Goal: Task Accomplishment & Management: Manage account settings

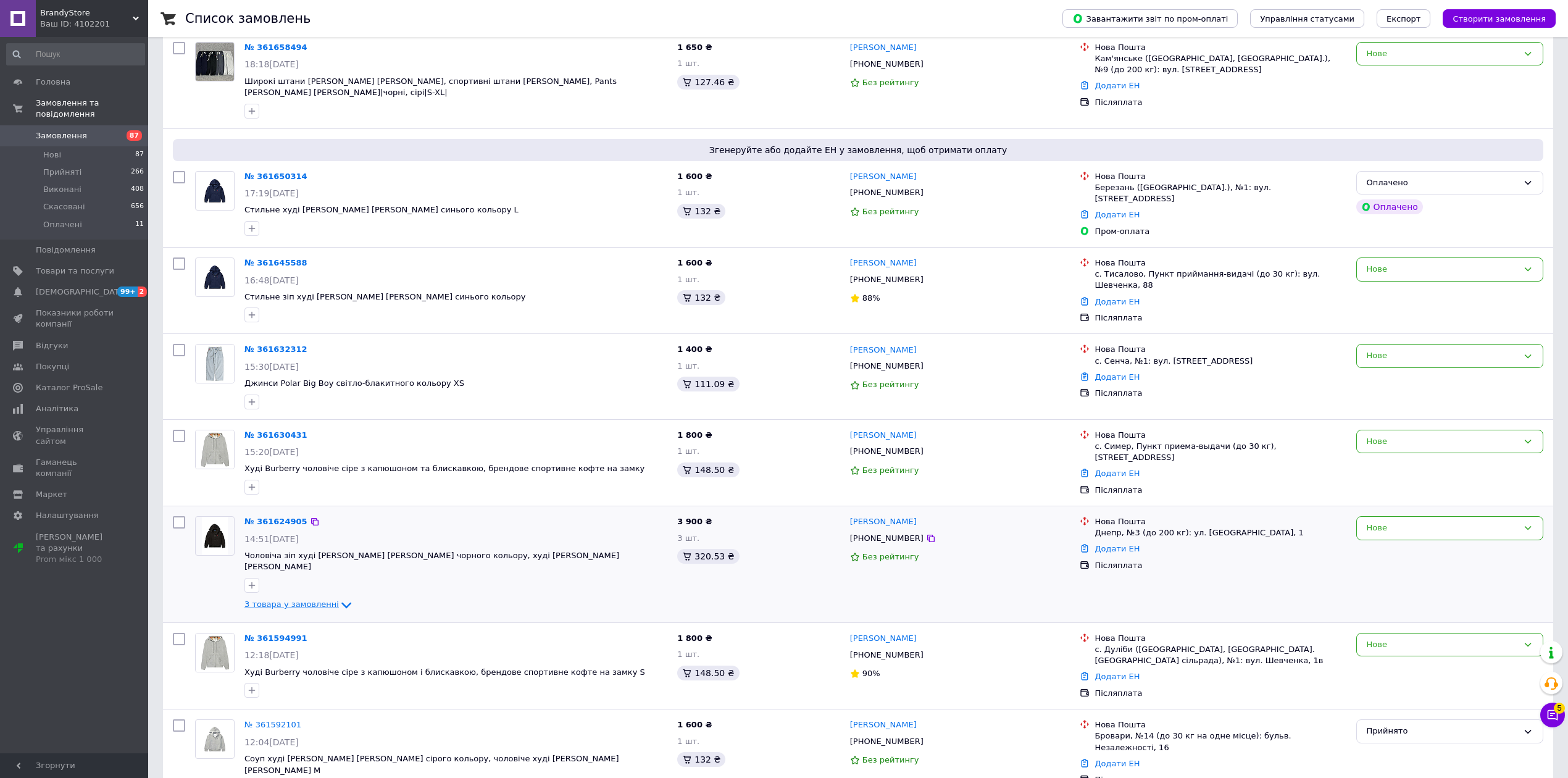
click at [300, 600] on span "3 товара у замовленні" at bounding box center [291, 604] width 94 height 9
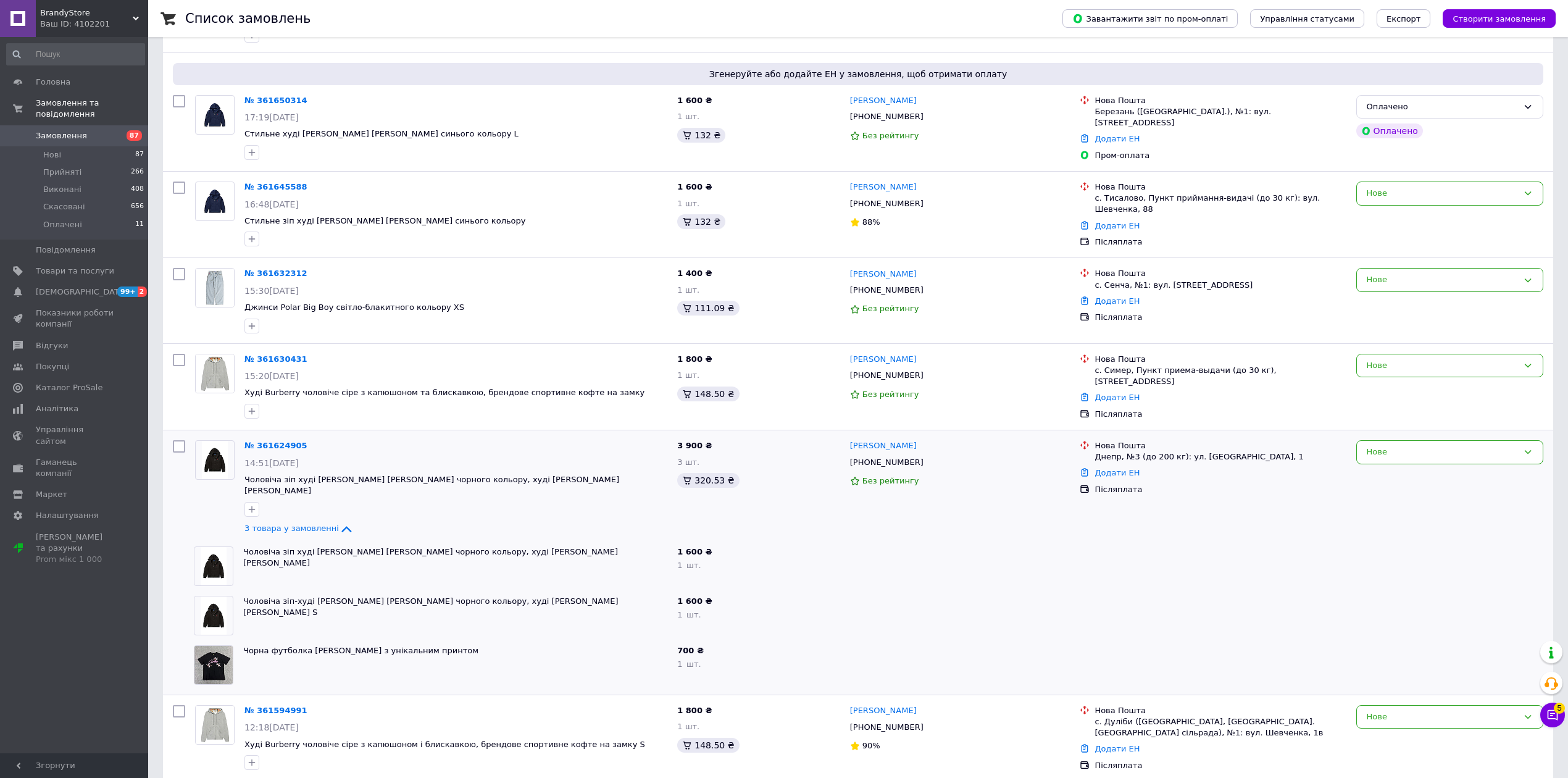
scroll to position [247, 0]
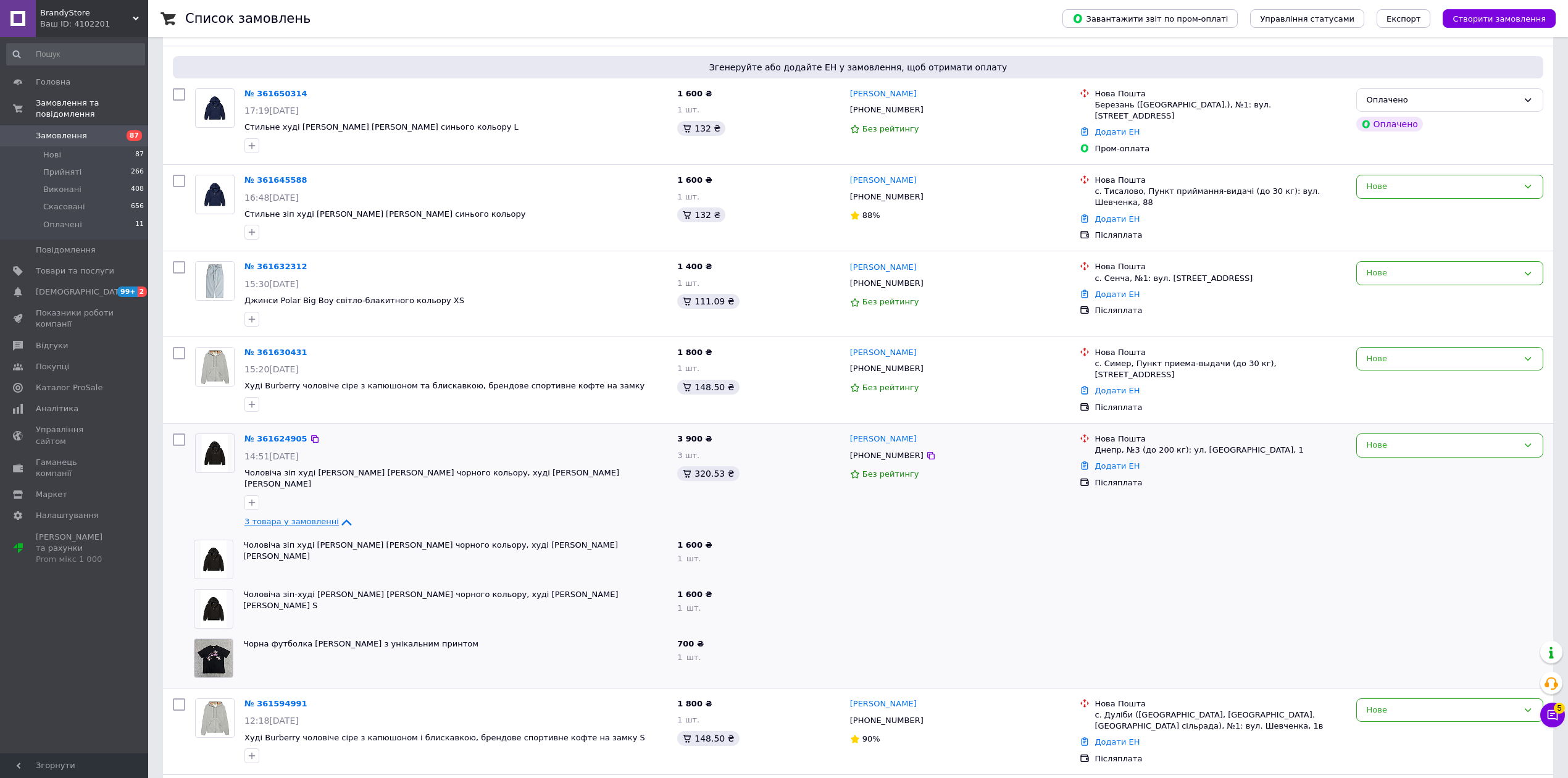
click at [307, 517] on span "3 товара у замовленні" at bounding box center [291, 521] width 94 height 9
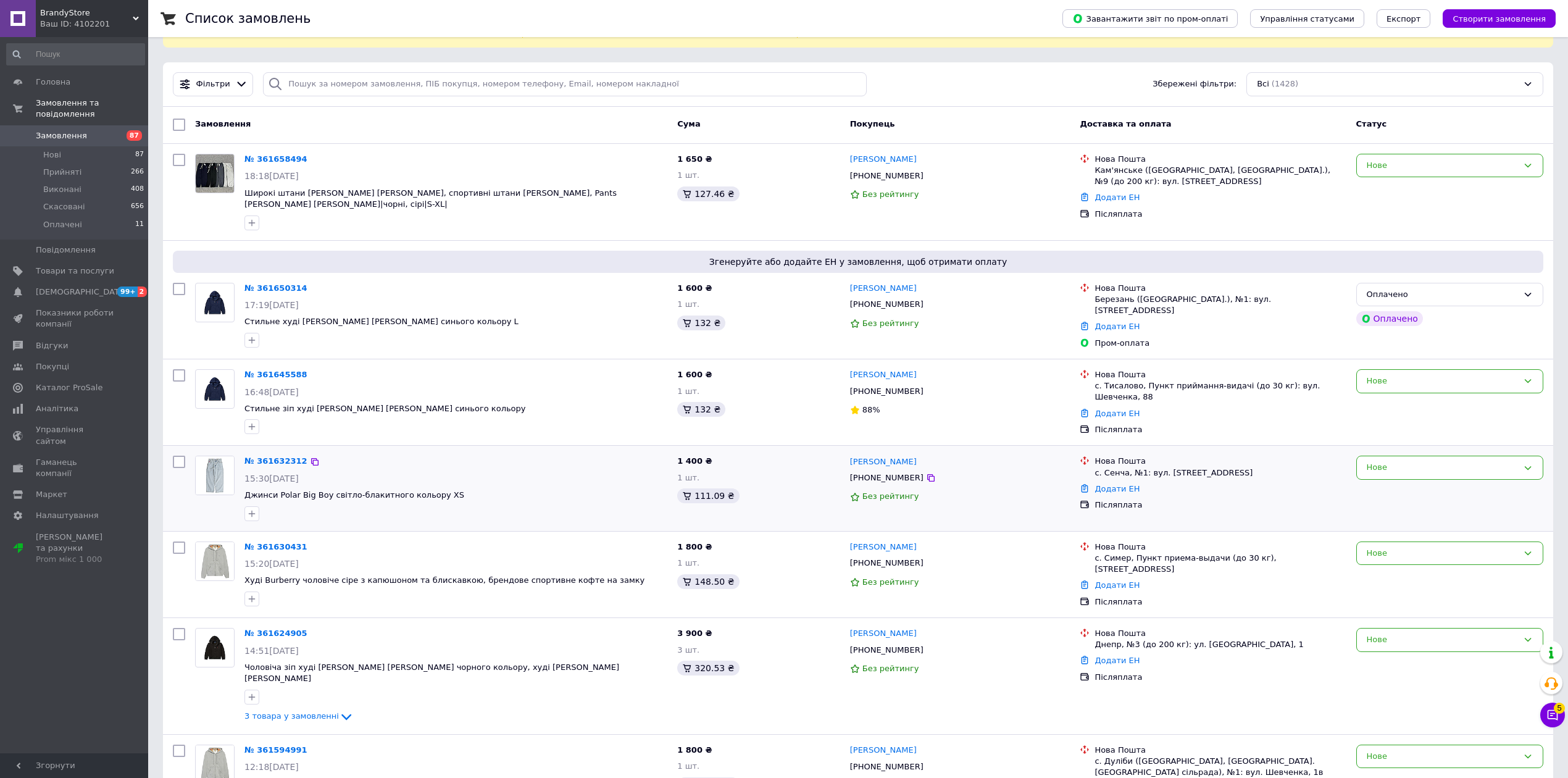
scroll to position [0, 0]
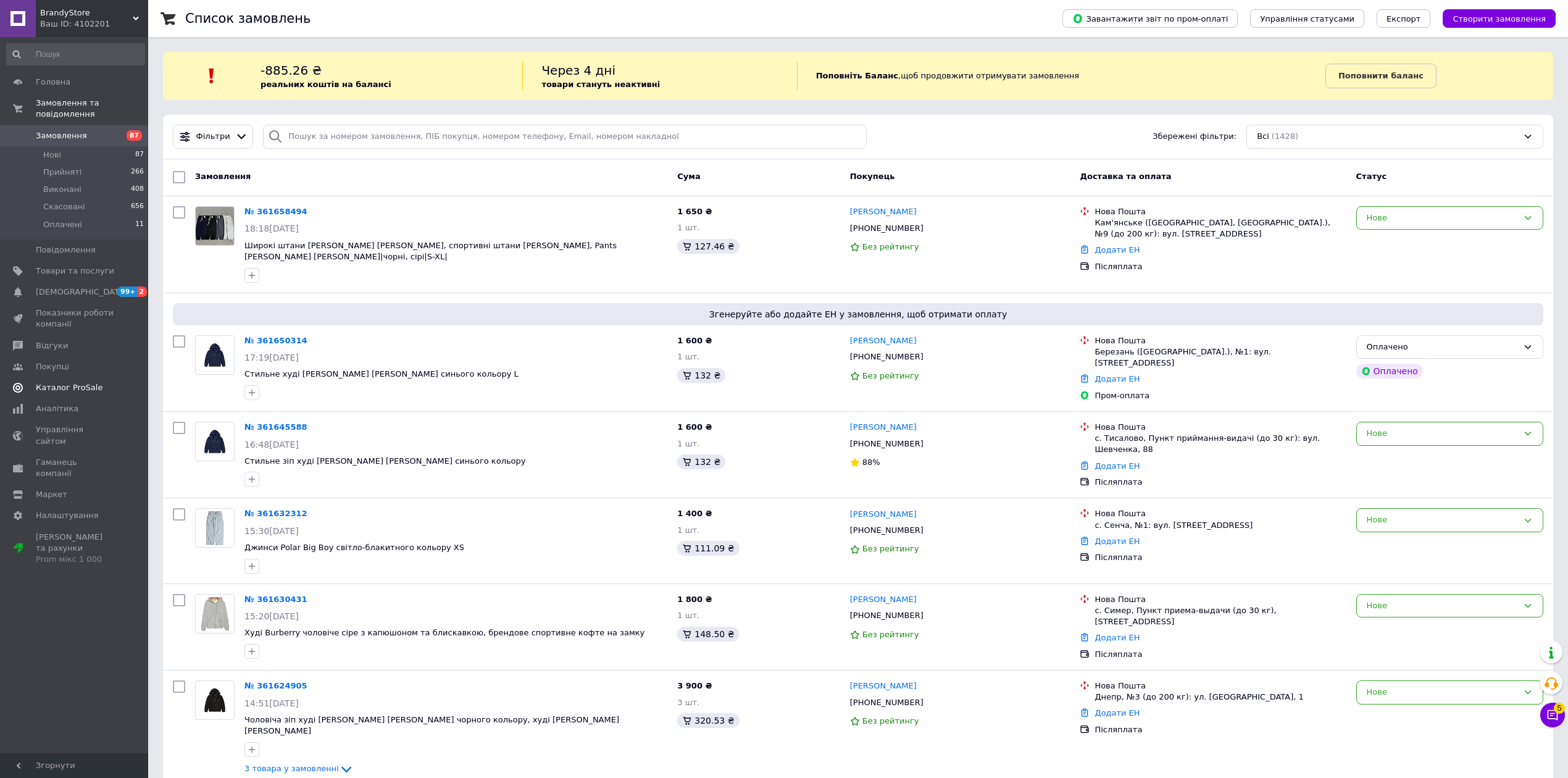
click at [90, 382] on span "Каталог ProSale" at bounding box center [69, 387] width 67 height 11
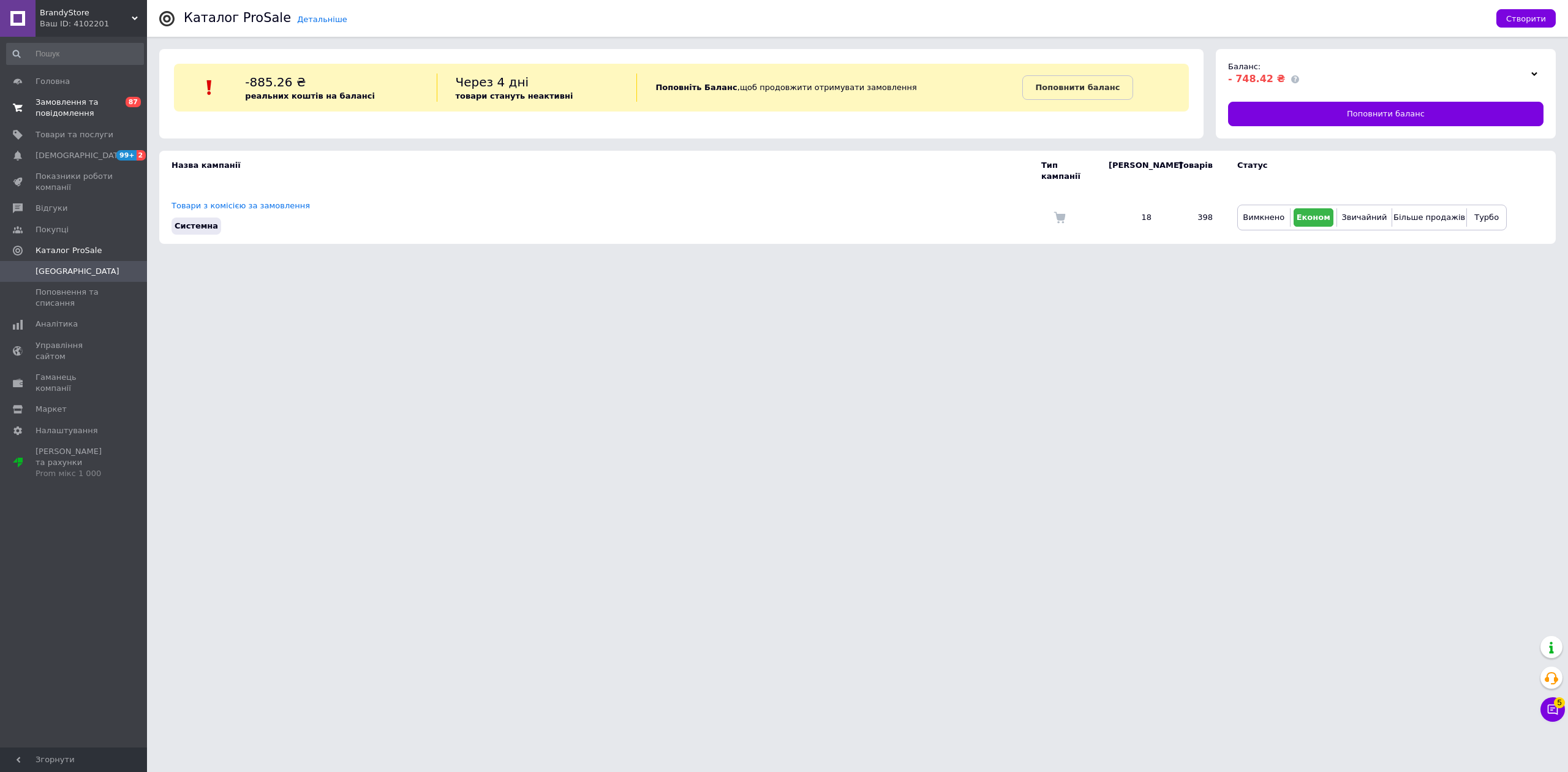
click at [98, 101] on span "Замовлення та повідомлення" at bounding box center [74, 108] width 78 height 22
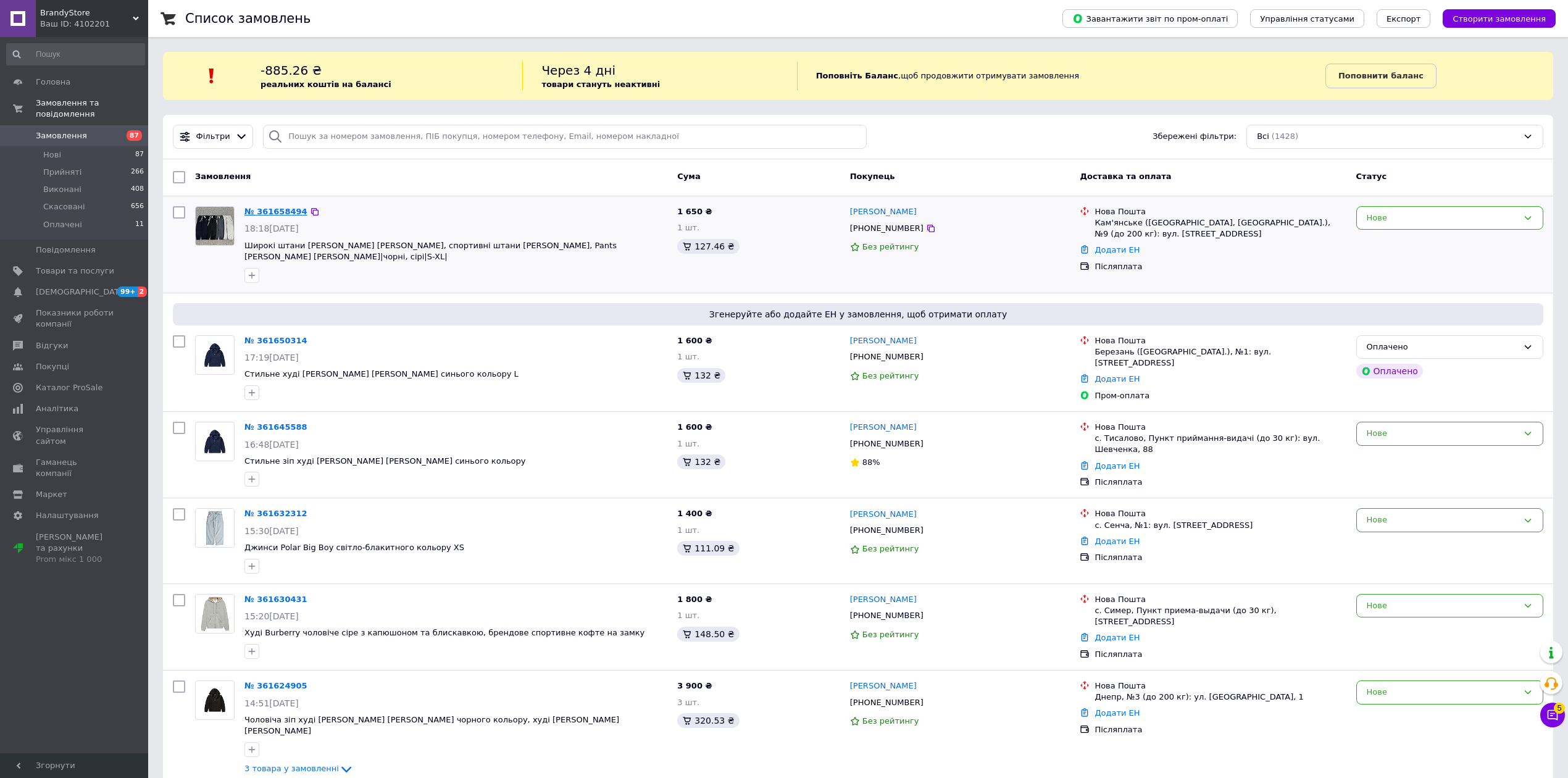
click at [282, 213] on link "№ 361658494" at bounding box center [276, 211] width 63 height 9
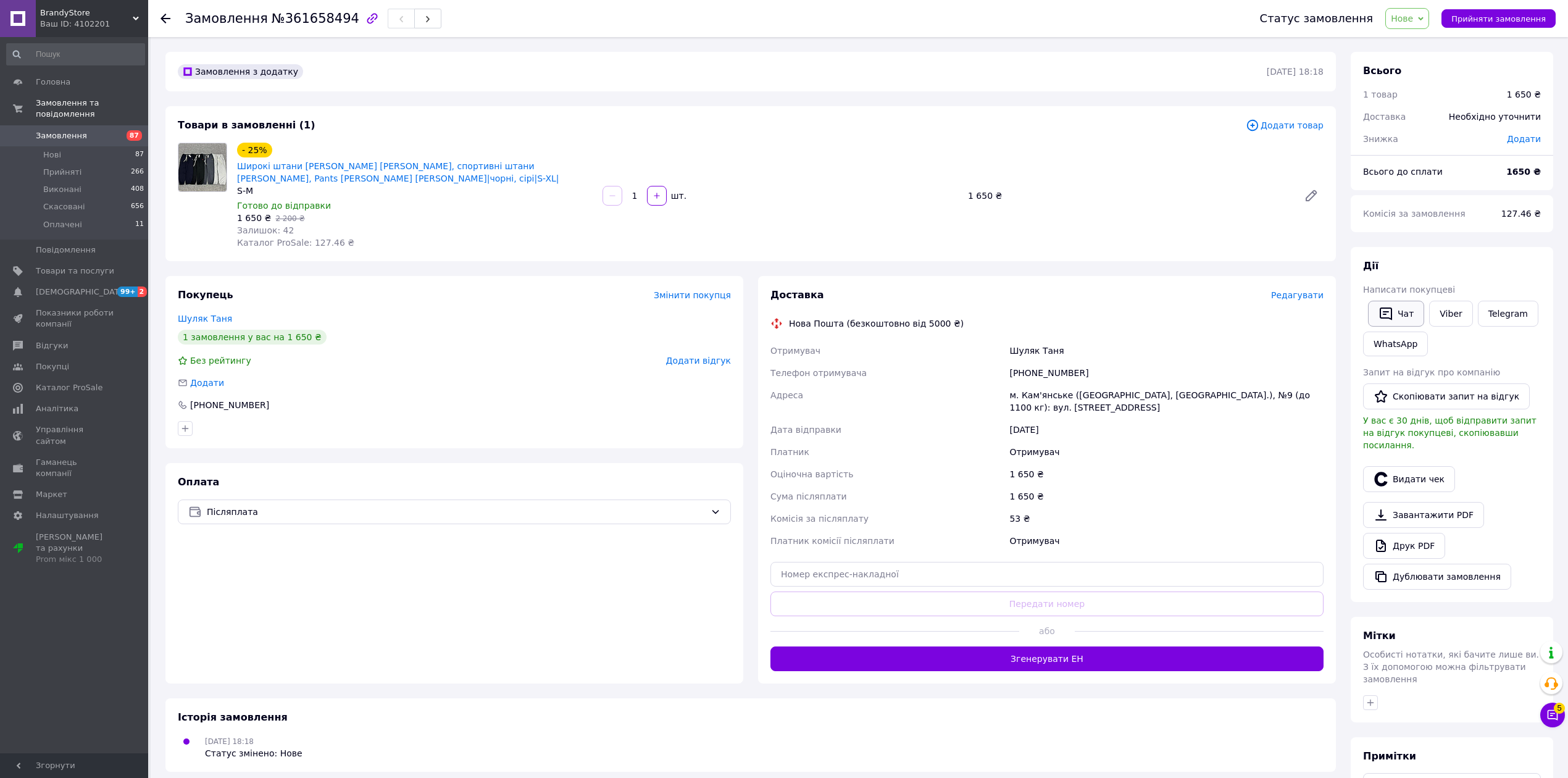
click at [1393, 301] on button "Чат" at bounding box center [1396, 313] width 56 height 26
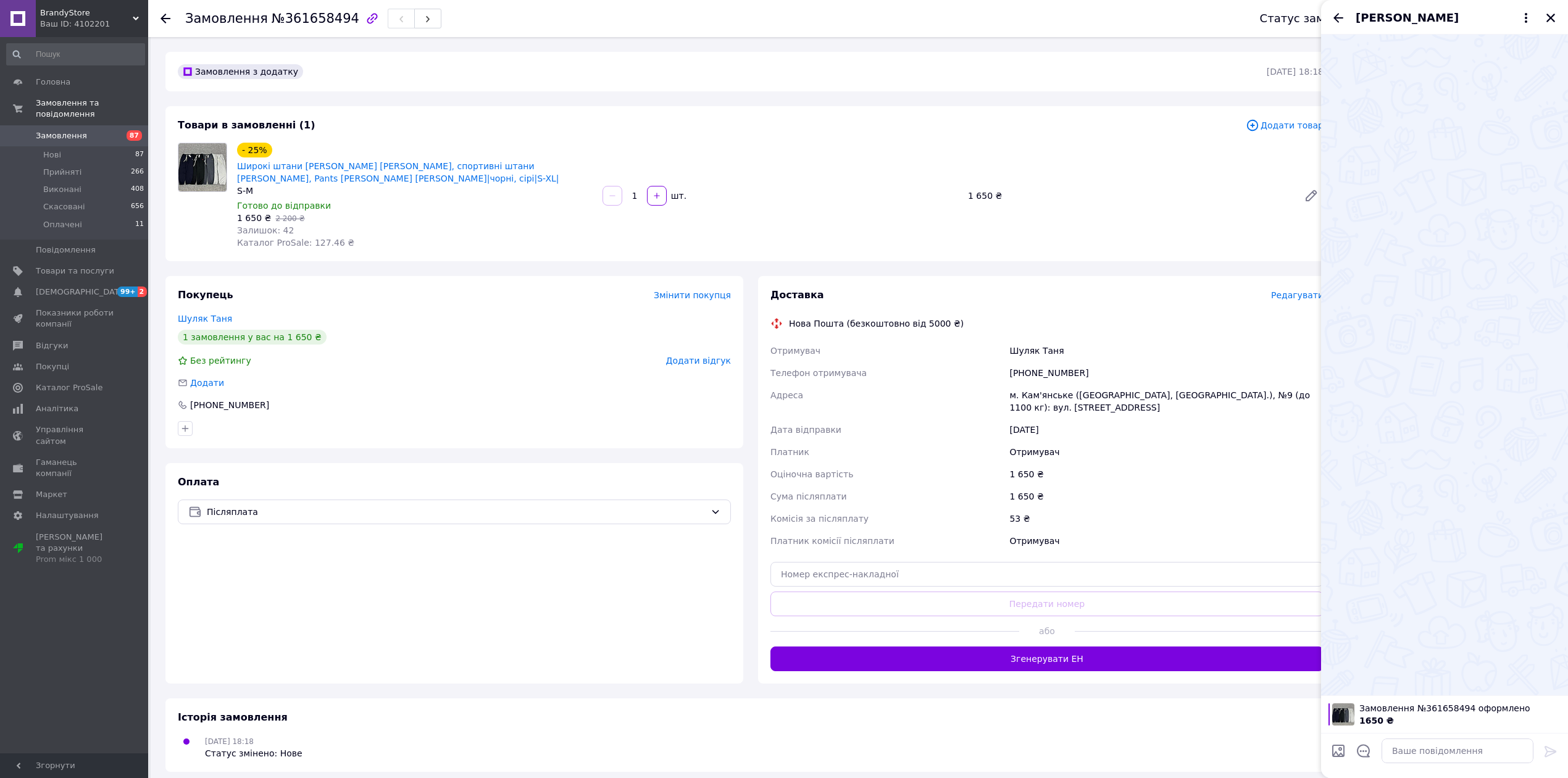
drag, startPoint x: 1553, startPoint y: 15, endPoint x: 1526, endPoint y: 46, distance: 41.1
click at [1554, 15] on icon "Закрити" at bounding box center [1551, 18] width 9 height 9
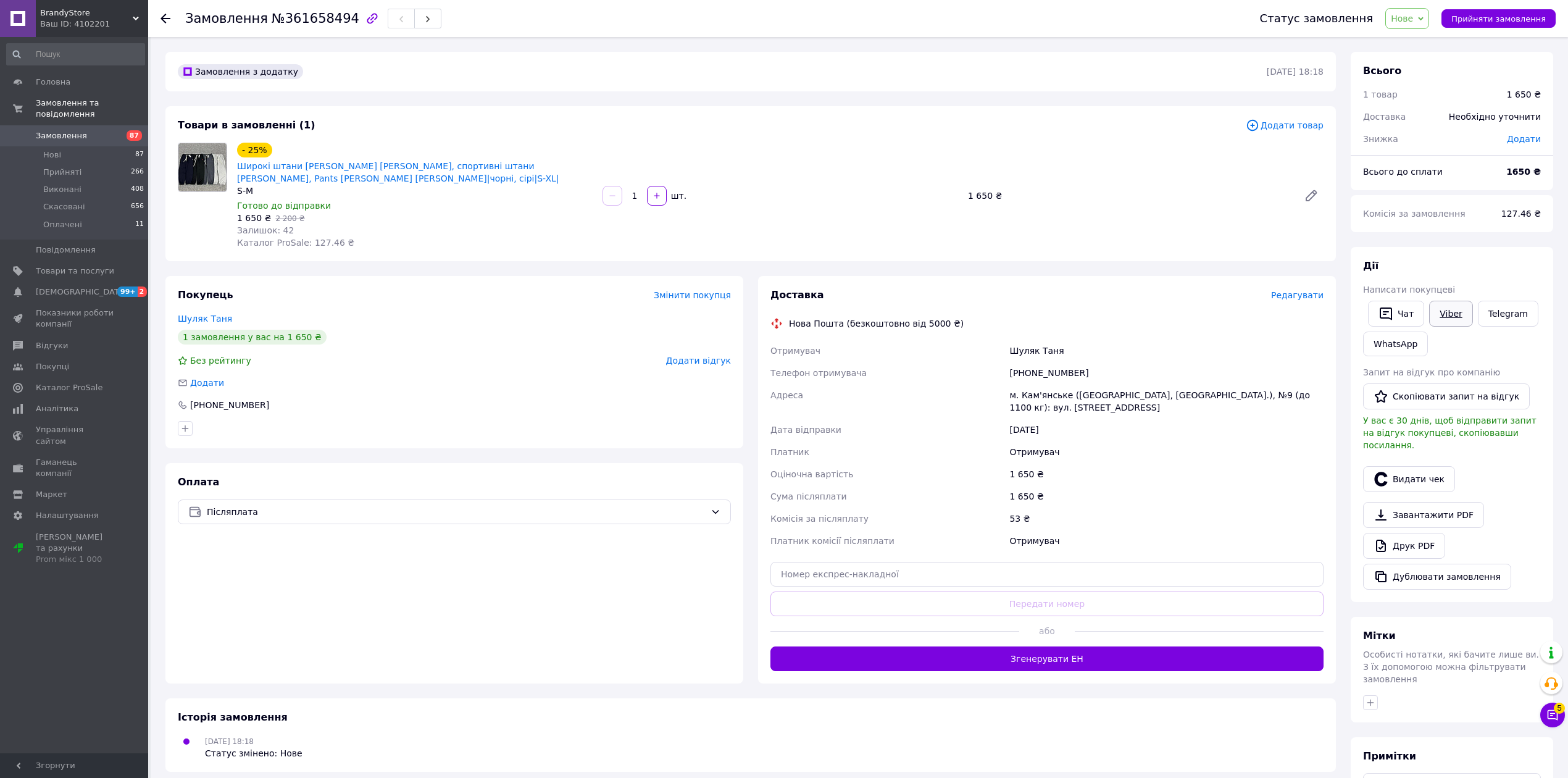
click at [1462, 311] on link "Viber" at bounding box center [1451, 313] width 43 height 26
click at [1433, 310] on link "Viber" at bounding box center [1451, 313] width 43 height 26
click at [1443, 311] on link "Viber" at bounding box center [1451, 313] width 43 height 26
click at [1546, 482] on div "[PERSON_NAME] покупцеві   Чат Viber Telegram WhatsApp Запит на відгук про компа…" at bounding box center [1452, 424] width 202 height 355
click at [1457, 320] on link "Viber" at bounding box center [1451, 313] width 43 height 26
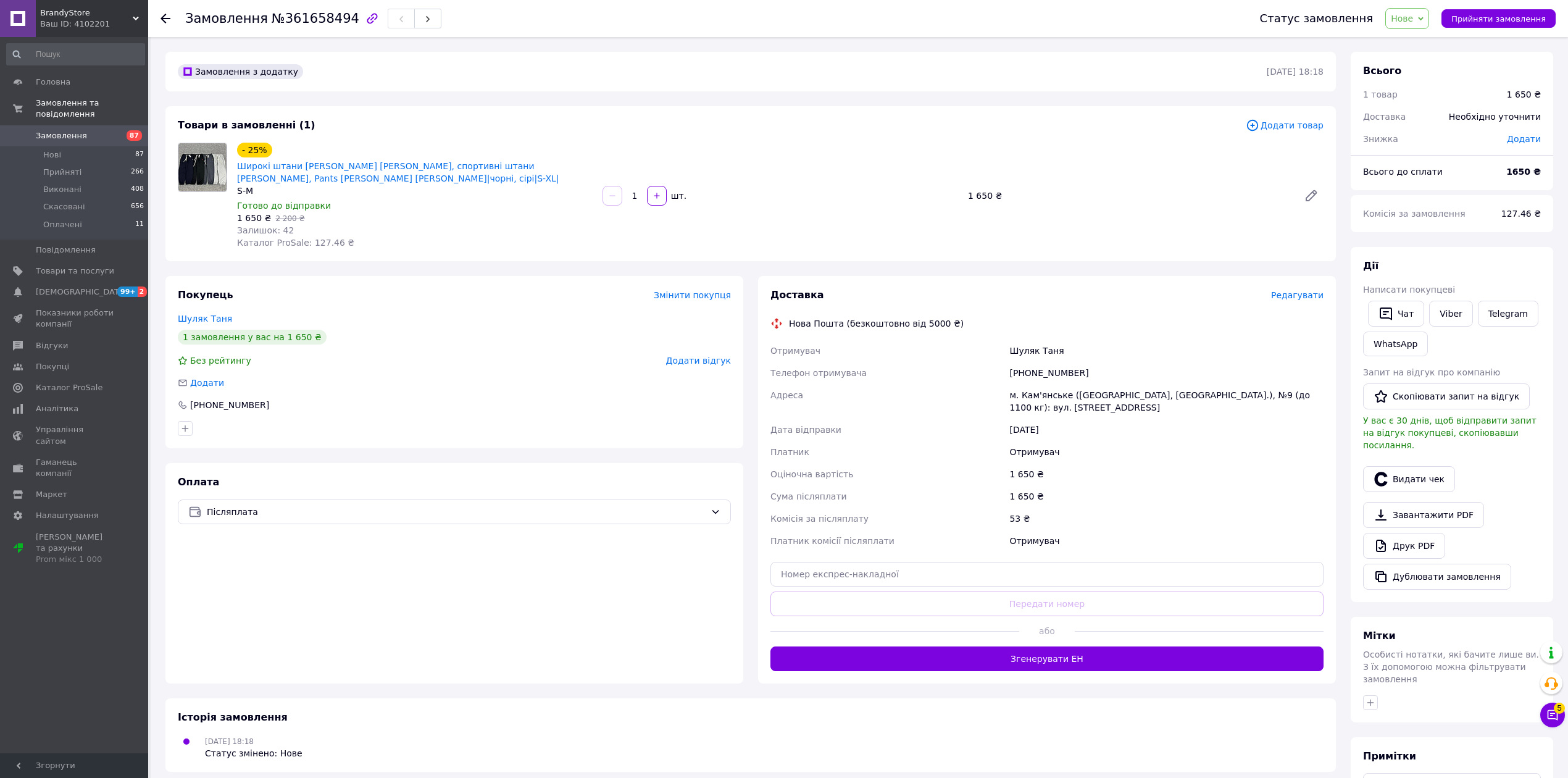
click at [164, 20] on use at bounding box center [165, 18] width 10 height 10
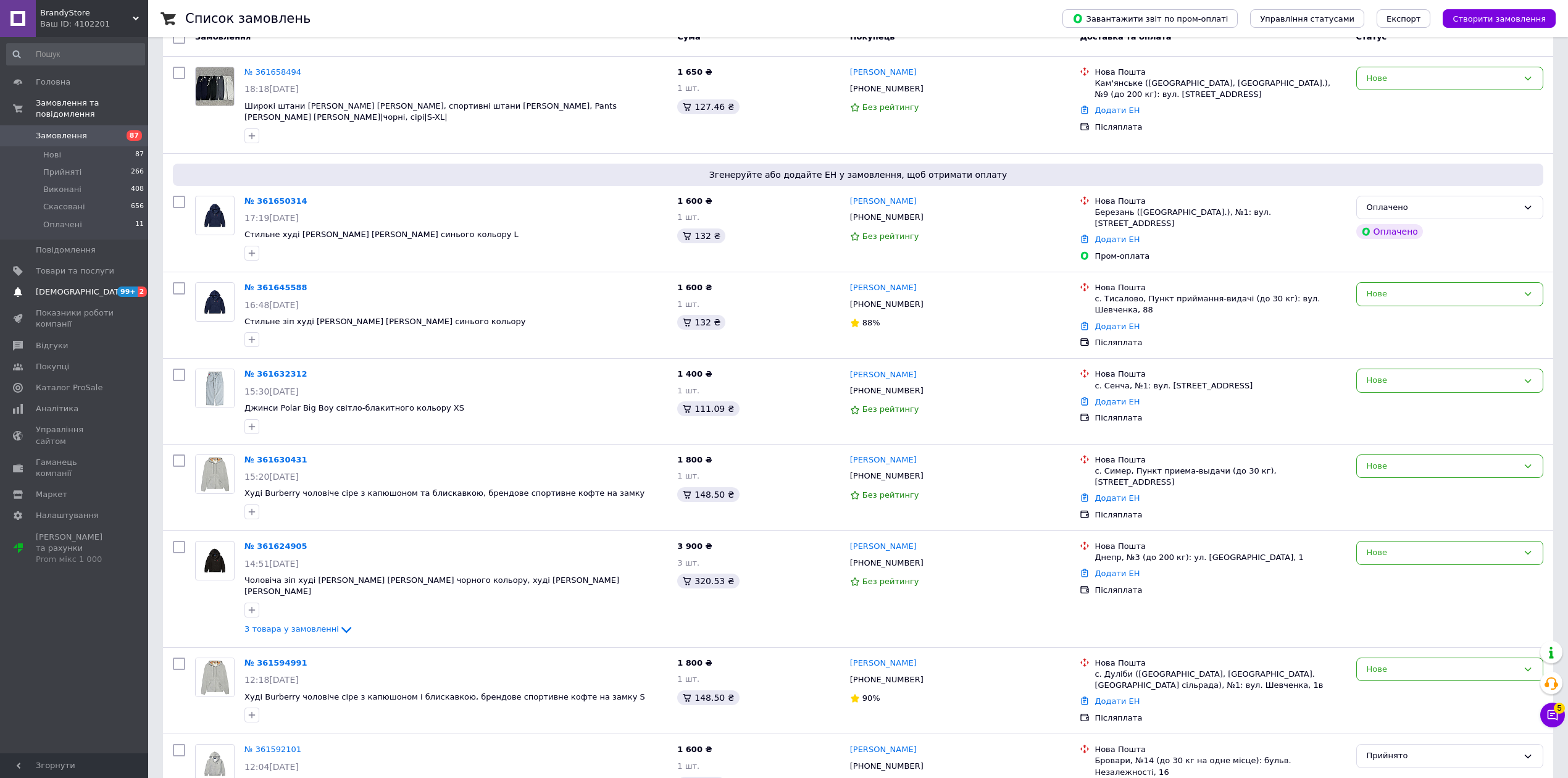
scroll to position [82, 0]
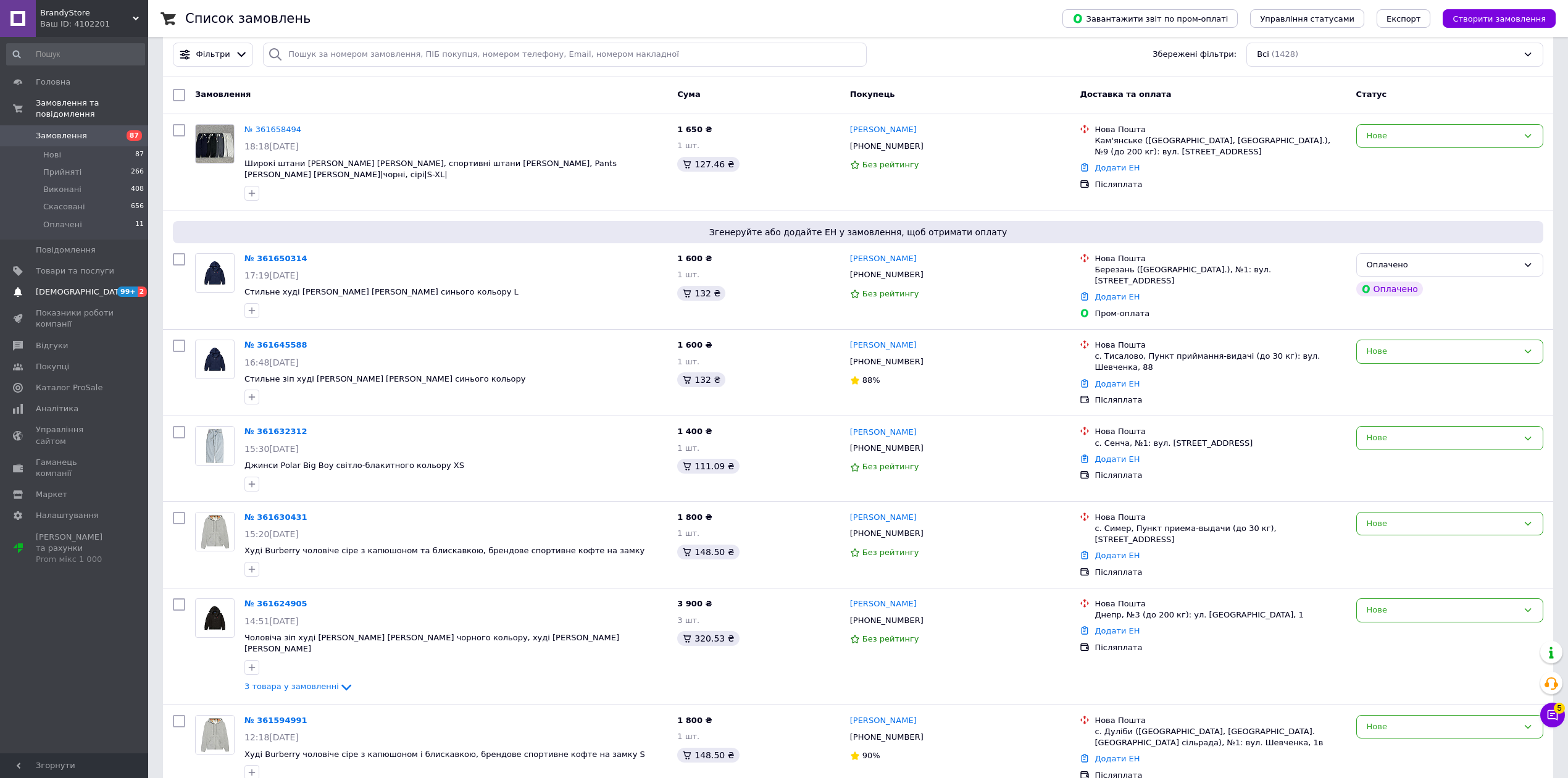
click at [98, 286] on span "[DEMOGRAPHIC_DATA]" at bounding box center [75, 291] width 79 height 11
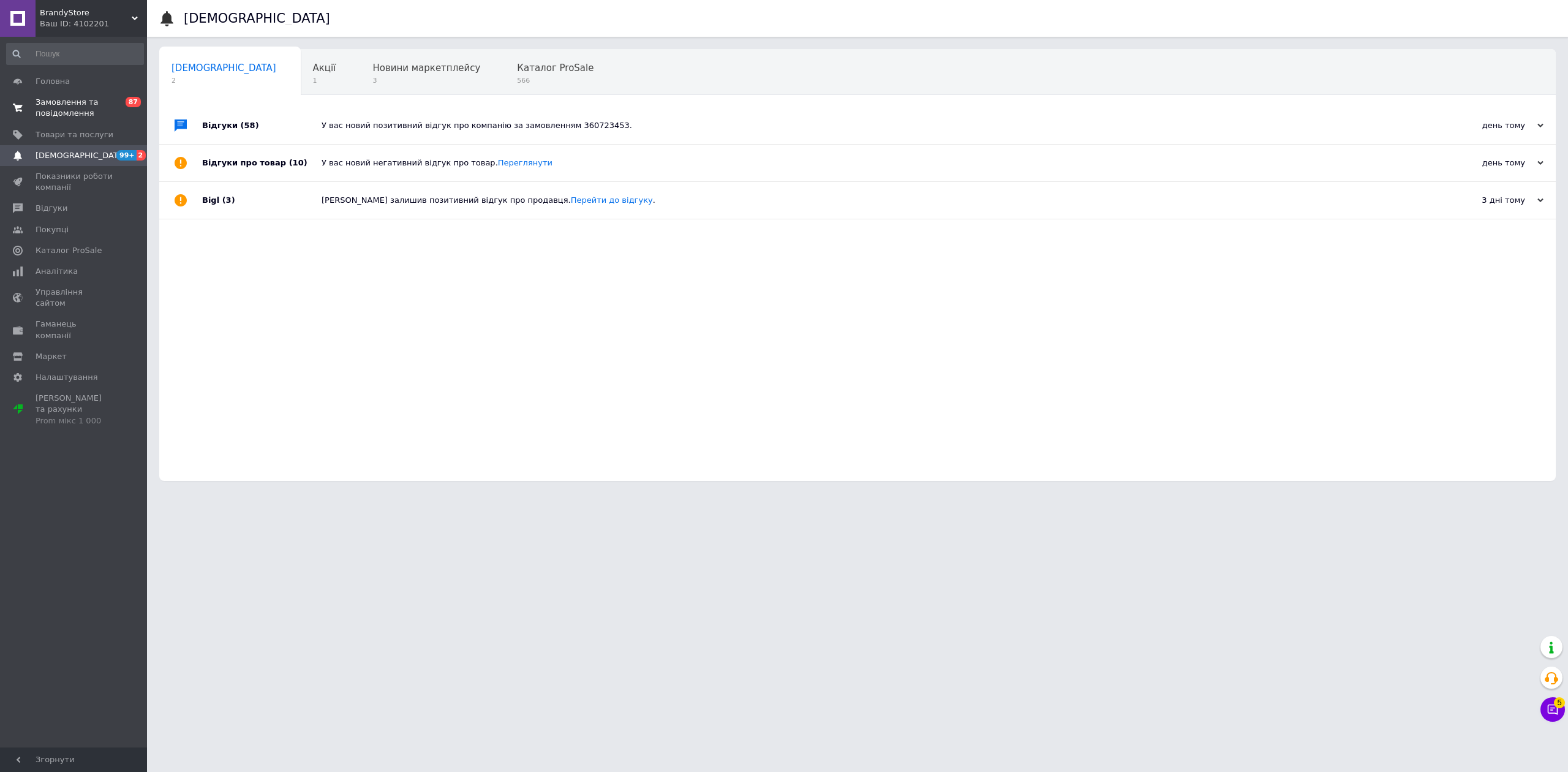
click at [92, 101] on span "Замовлення та повідомлення" at bounding box center [74, 108] width 78 height 22
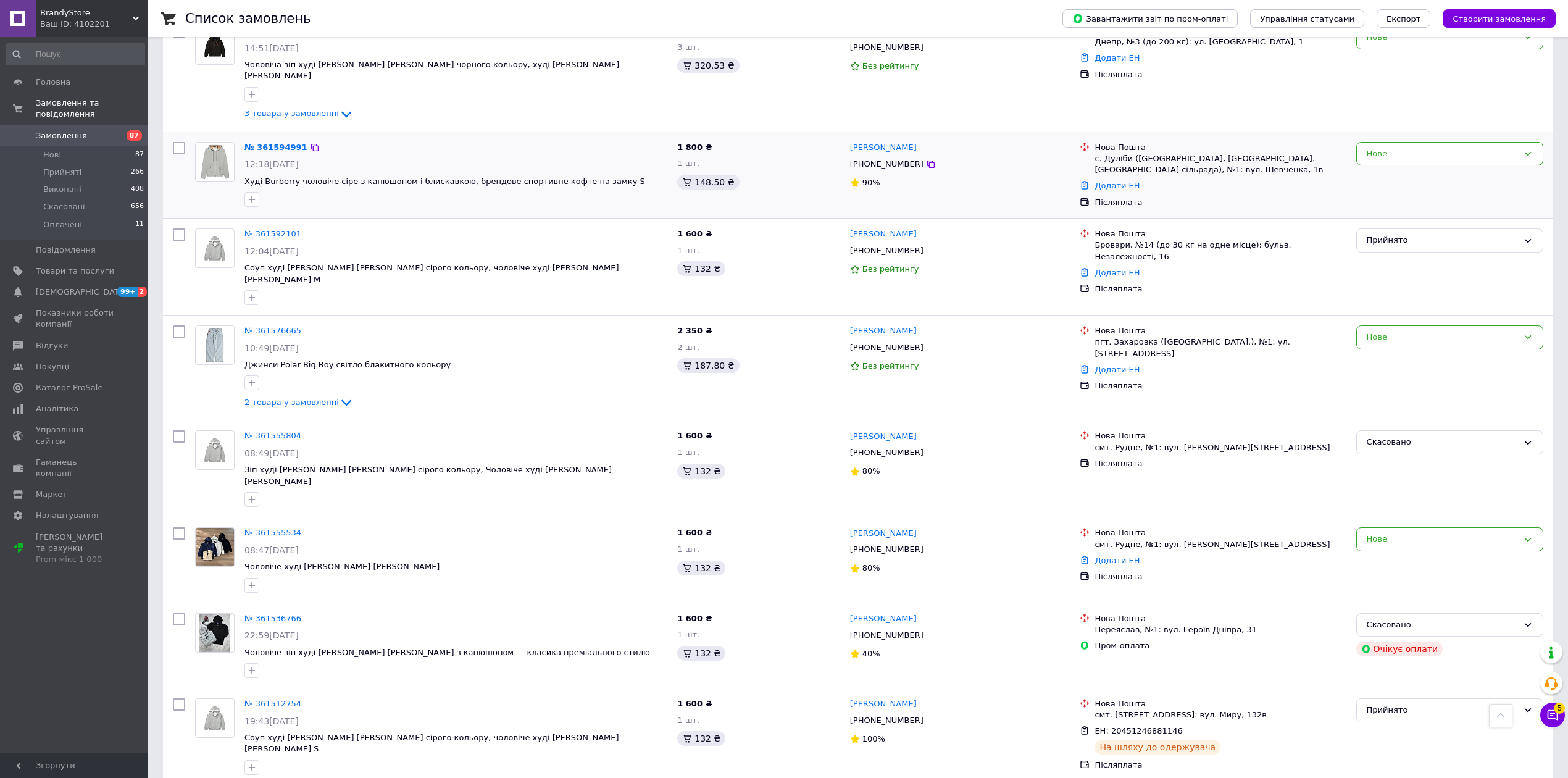
scroll to position [658, 0]
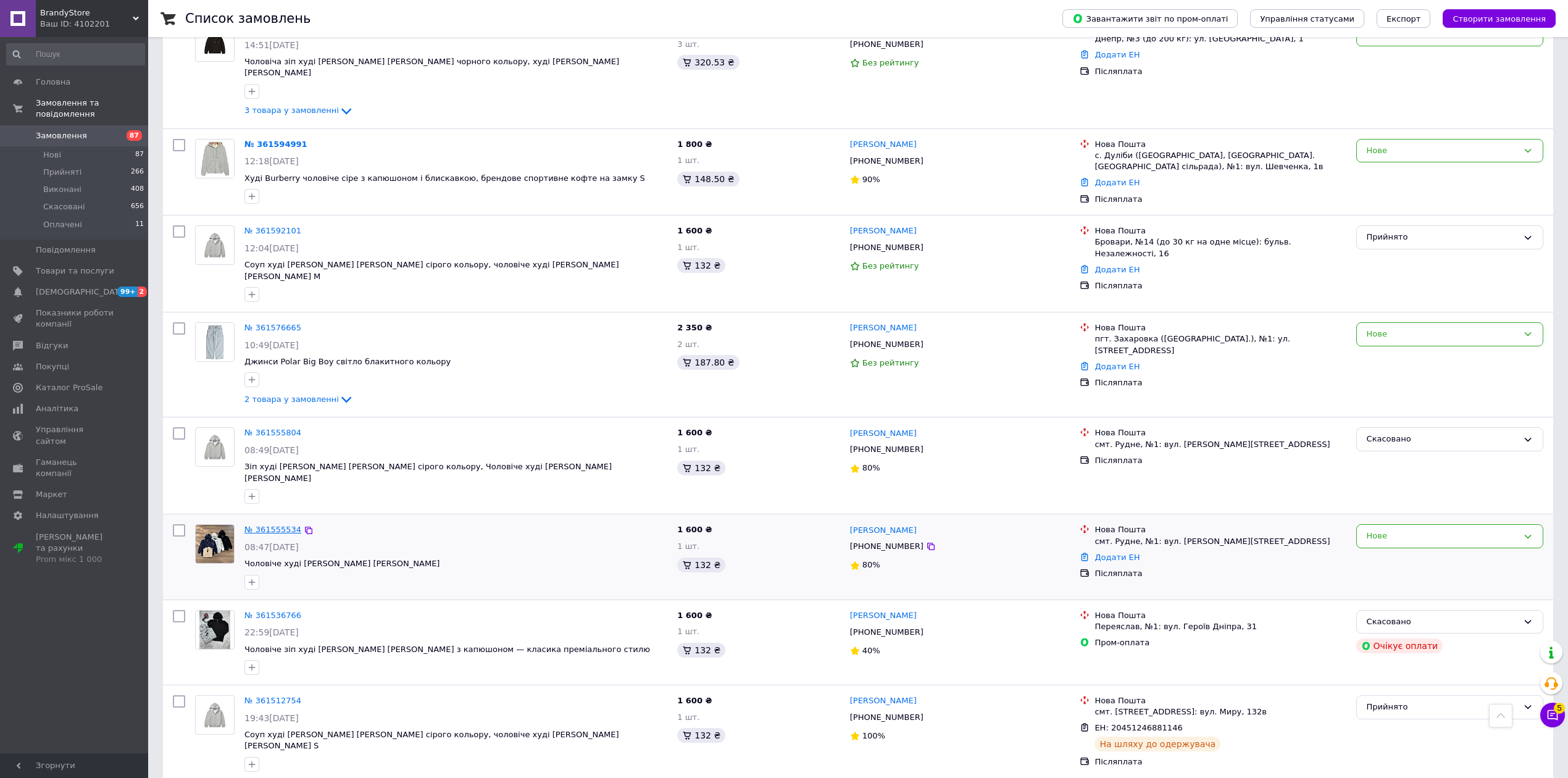
click at [294, 524] on link "№ 361555534" at bounding box center [273, 529] width 57 height 9
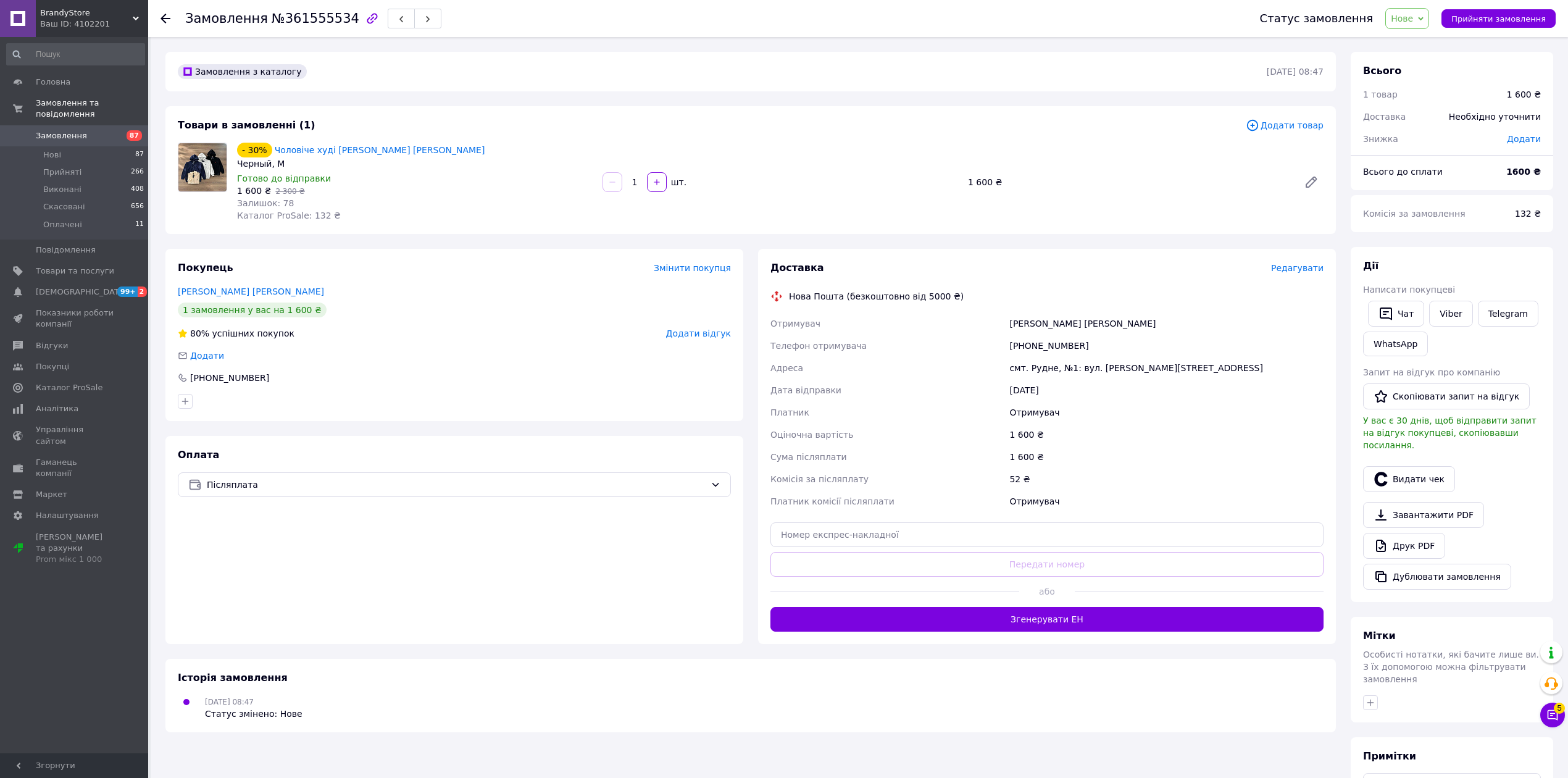
drag, startPoint x: 1403, startPoint y: 20, endPoint x: 1412, endPoint y: 30, distance: 13.5
click at [1403, 20] on span "Нове" at bounding box center [1407, 19] width 44 height 21
click at [1423, 38] on li "Прийнято" at bounding box center [1414, 43] width 57 height 19
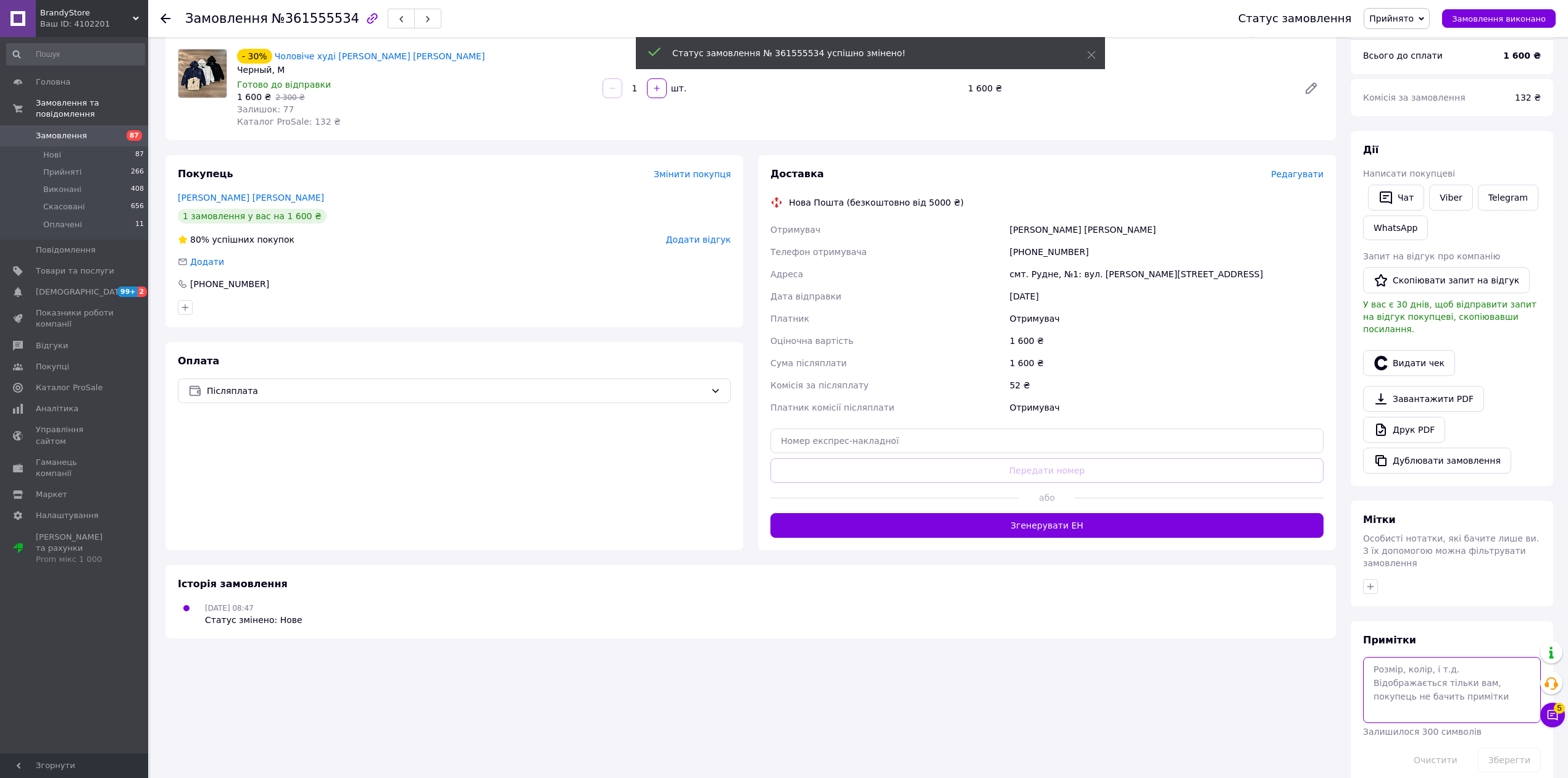
scroll to position [116, 0]
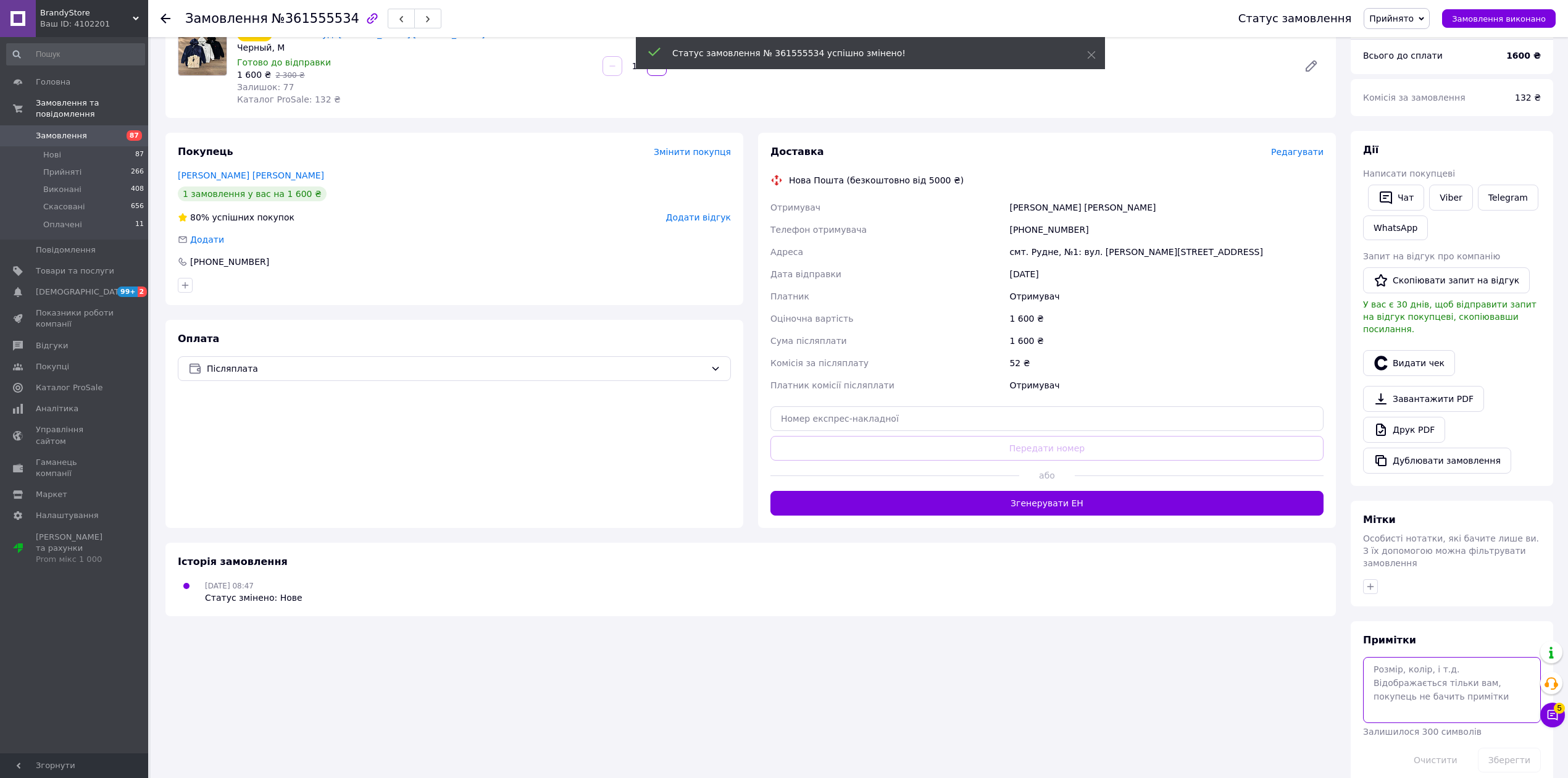
click at [1418, 669] on textarea at bounding box center [1452, 690] width 178 height 65
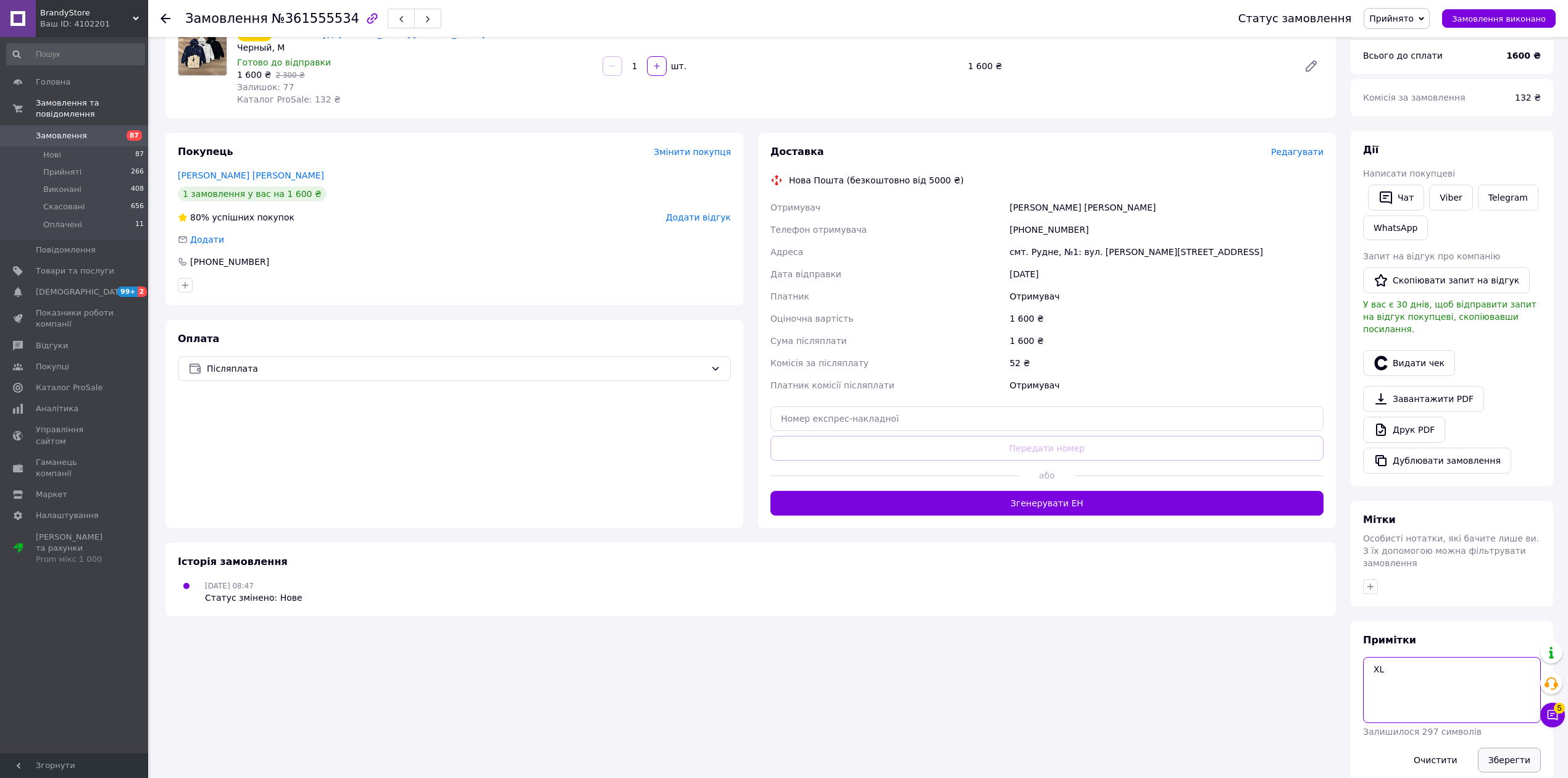
type textarea "XL"
click at [1501, 748] on button "Зберегти" at bounding box center [1509, 759] width 63 height 24
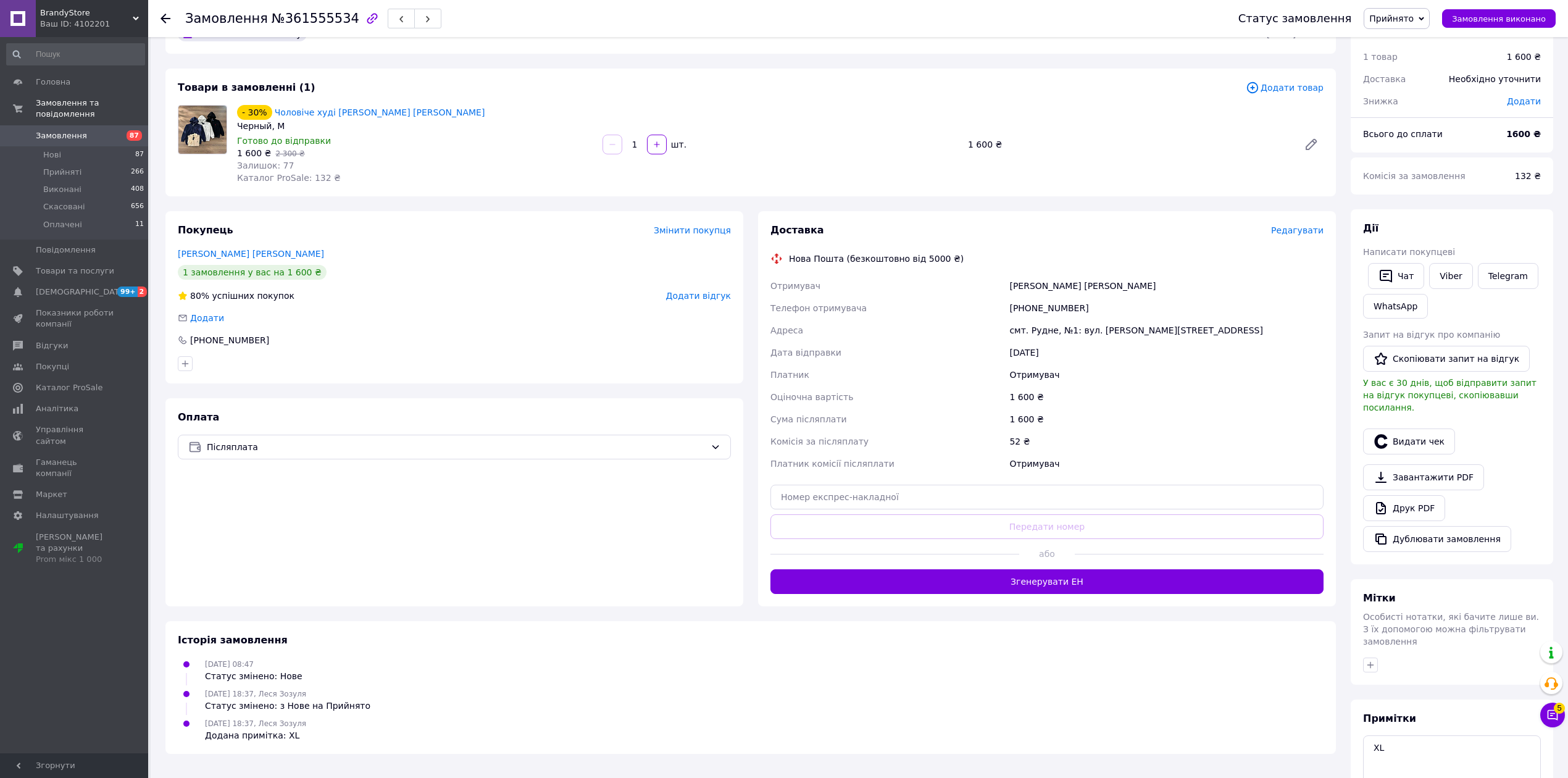
scroll to position [33, 0]
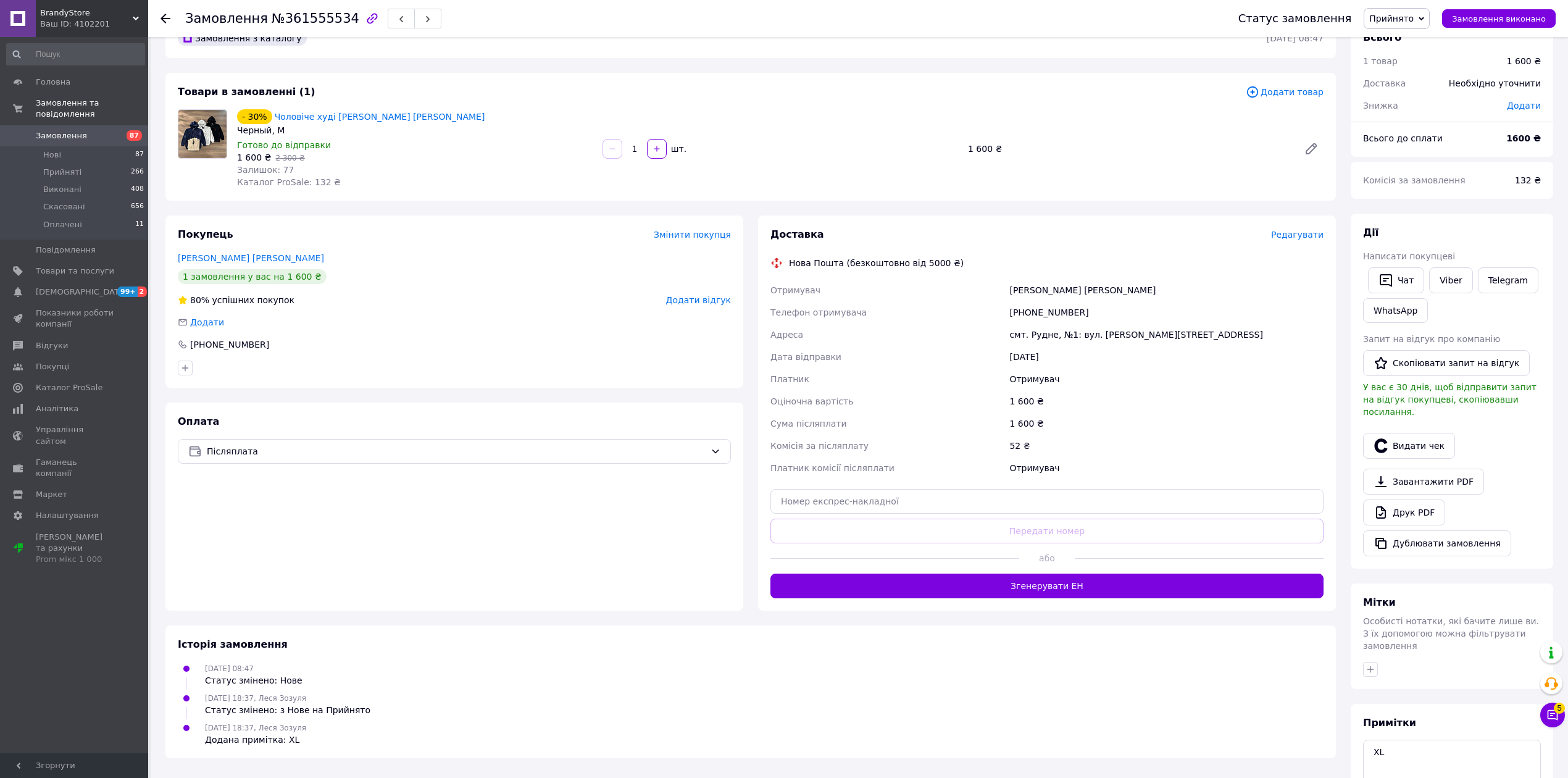
click at [168, 23] on div at bounding box center [165, 19] width 10 height 13
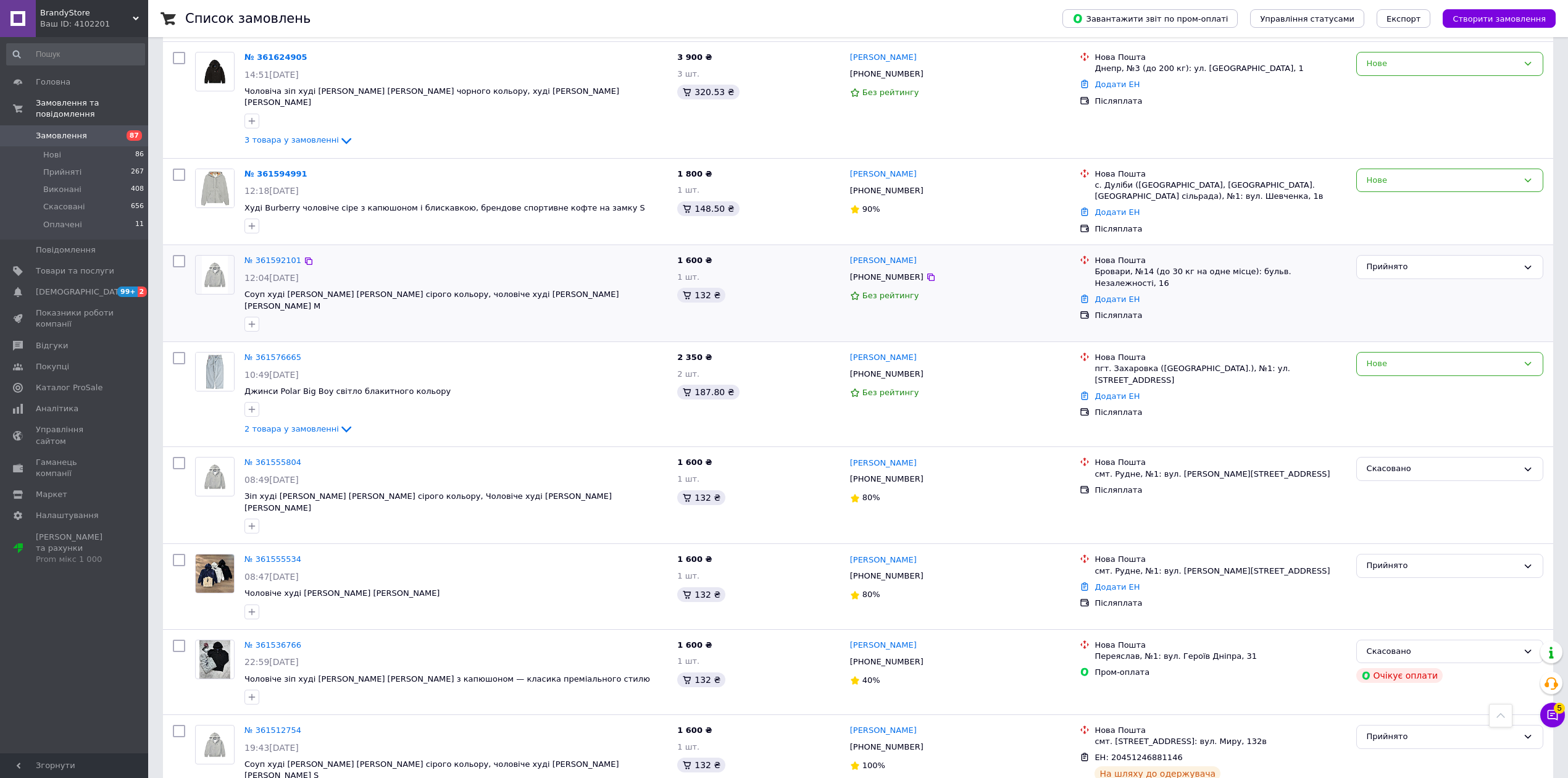
scroll to position [576, 0]
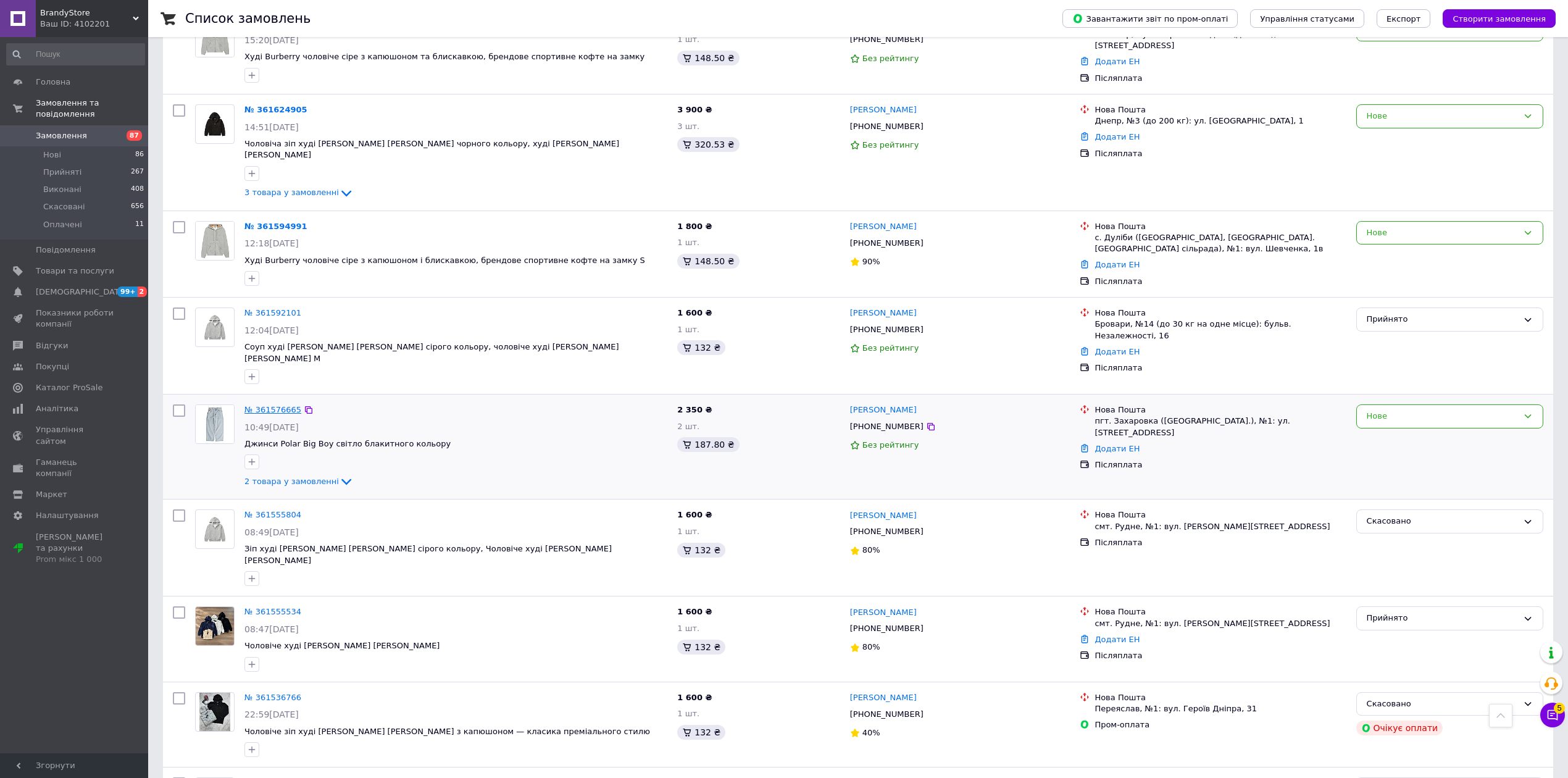
click at [289, 405] on link "№ 361576665" at bounding box center [273, 409] width 57 height 9
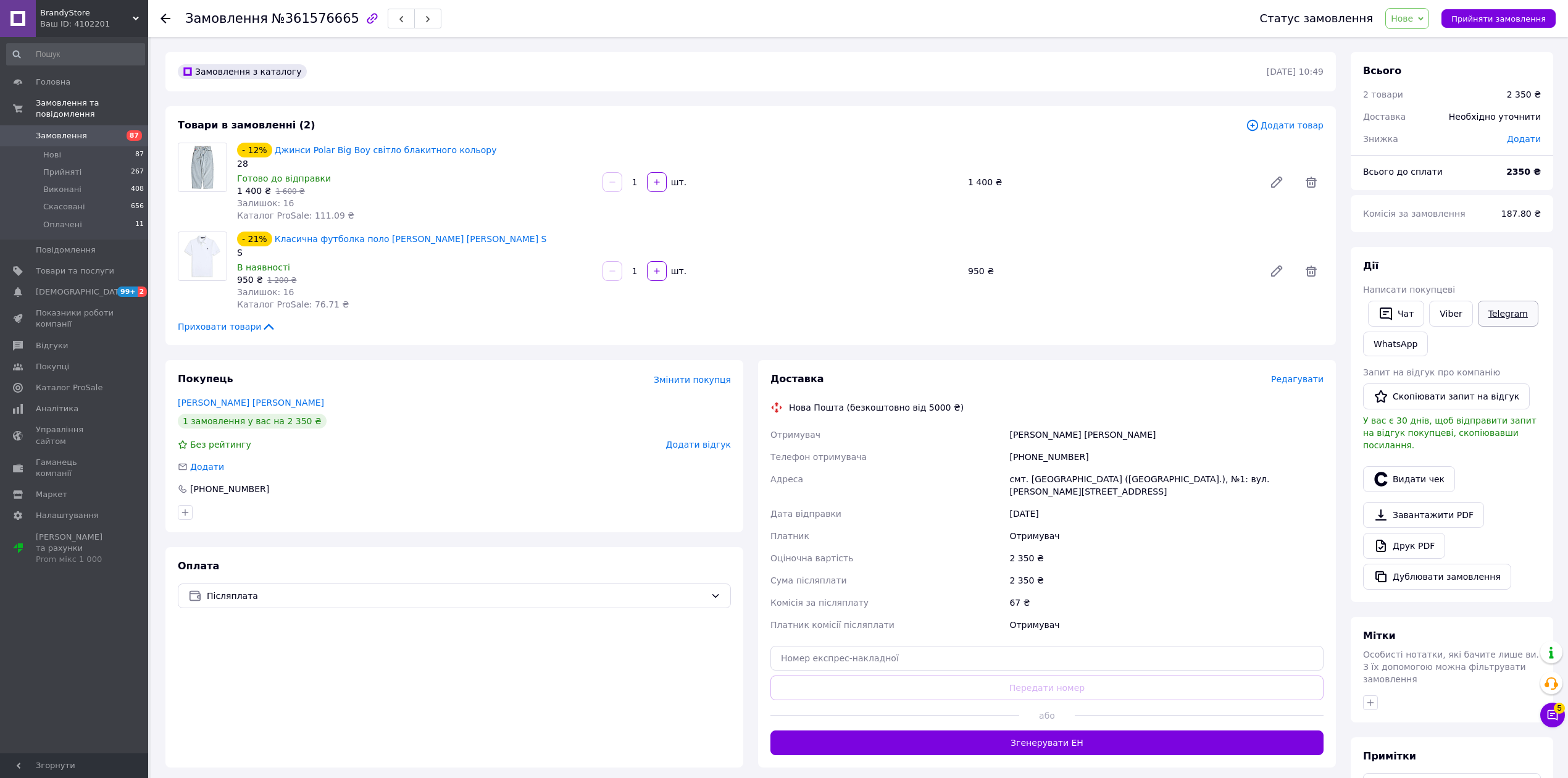
click at [1486, 316] on link "Telegram" at bounding box center [1509, 313] width 61 height 26
click at [1501, 309] on link "Telegram" at bounding box center [1509, 313] width 61 height 26
click at [1559, 713] on button "Чат з покупцем 5" at bounding box center [1552, 714] width 24 height 24
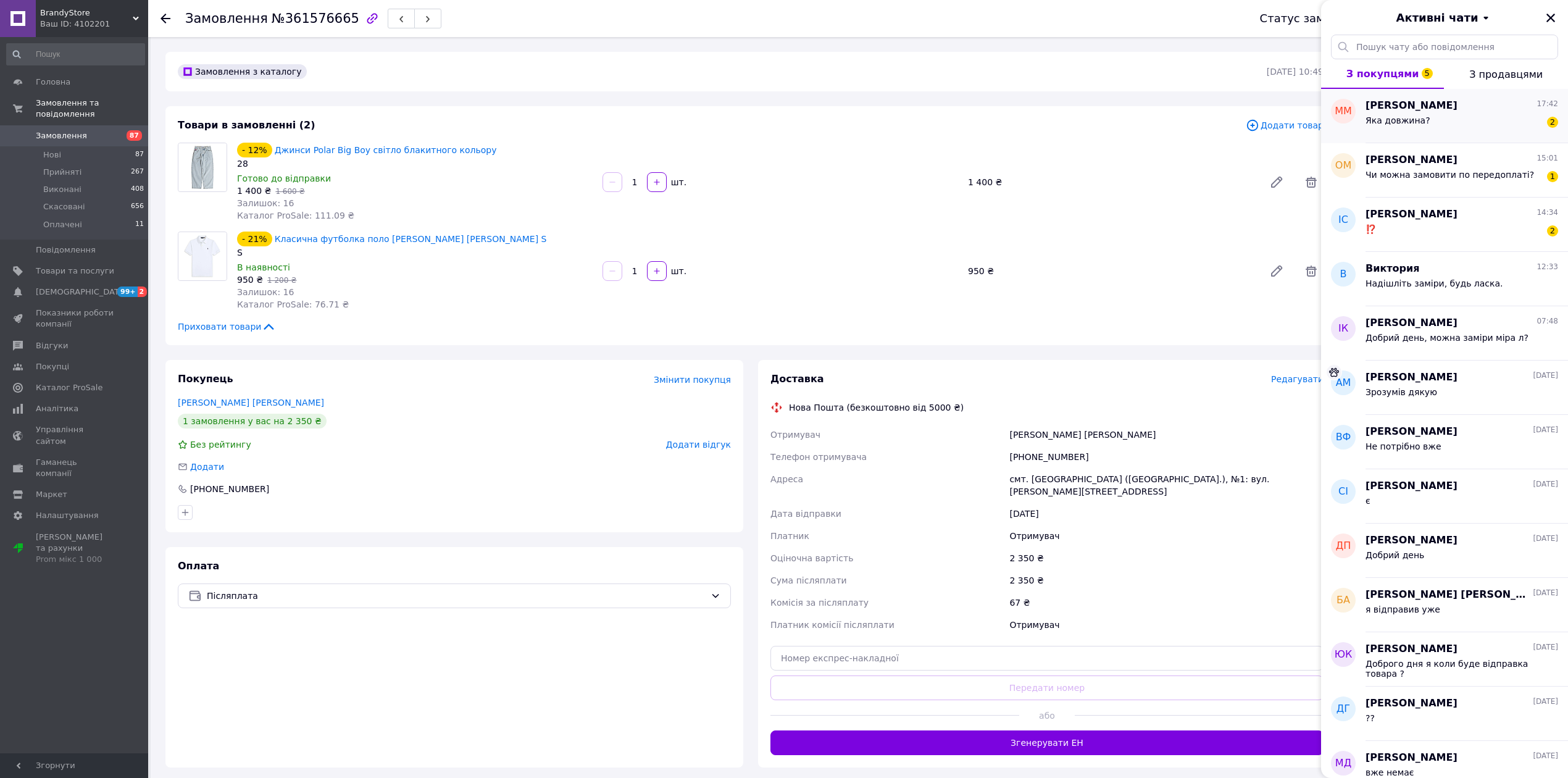
click at [1478, 123] on div "Яка довжина? 2" at bounding box center [1462, 122] width 193 height 20
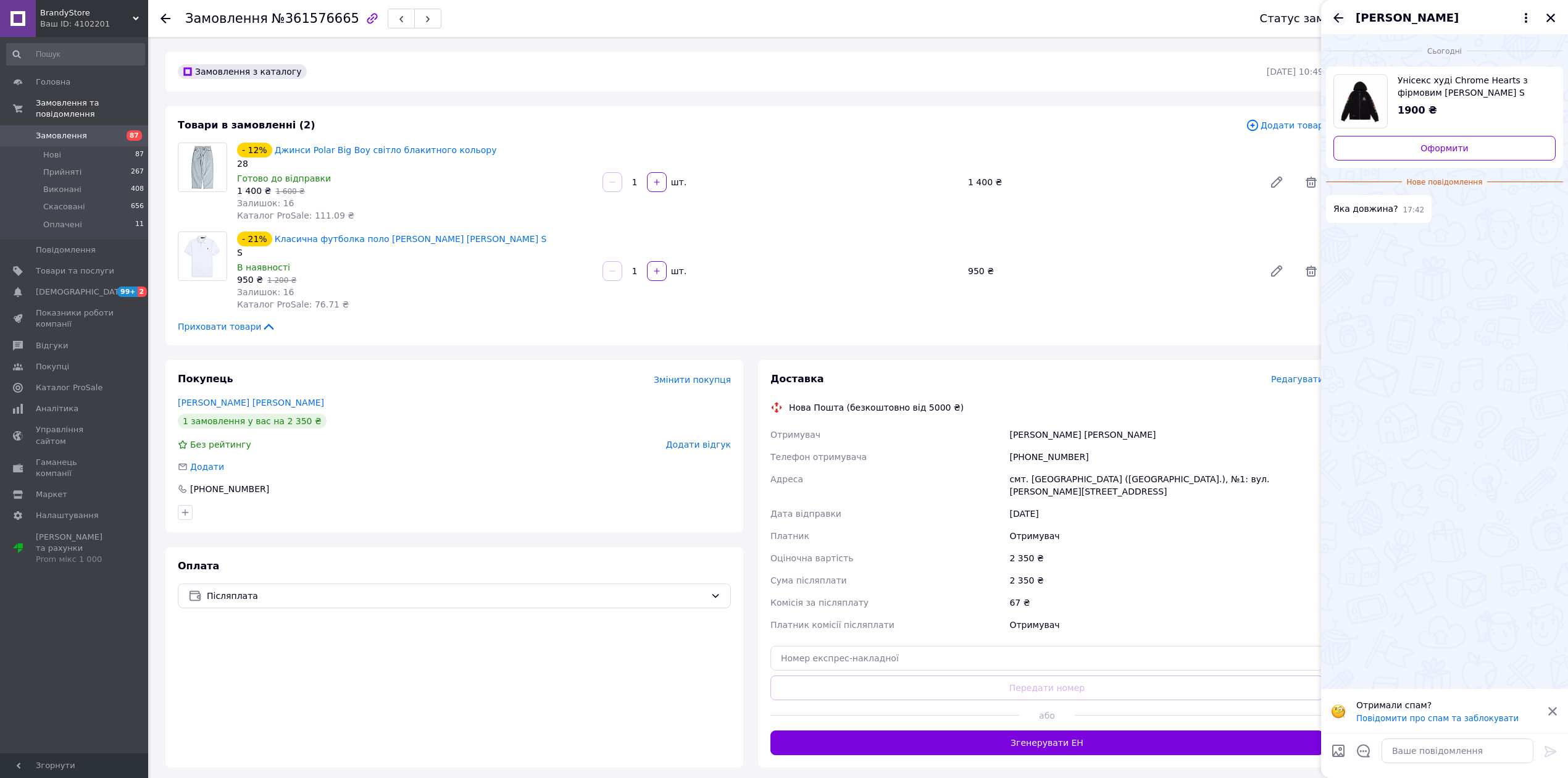
click at [1334, 18] on icon "Назад" at bounding box center [1338, 17] width 10 height 9
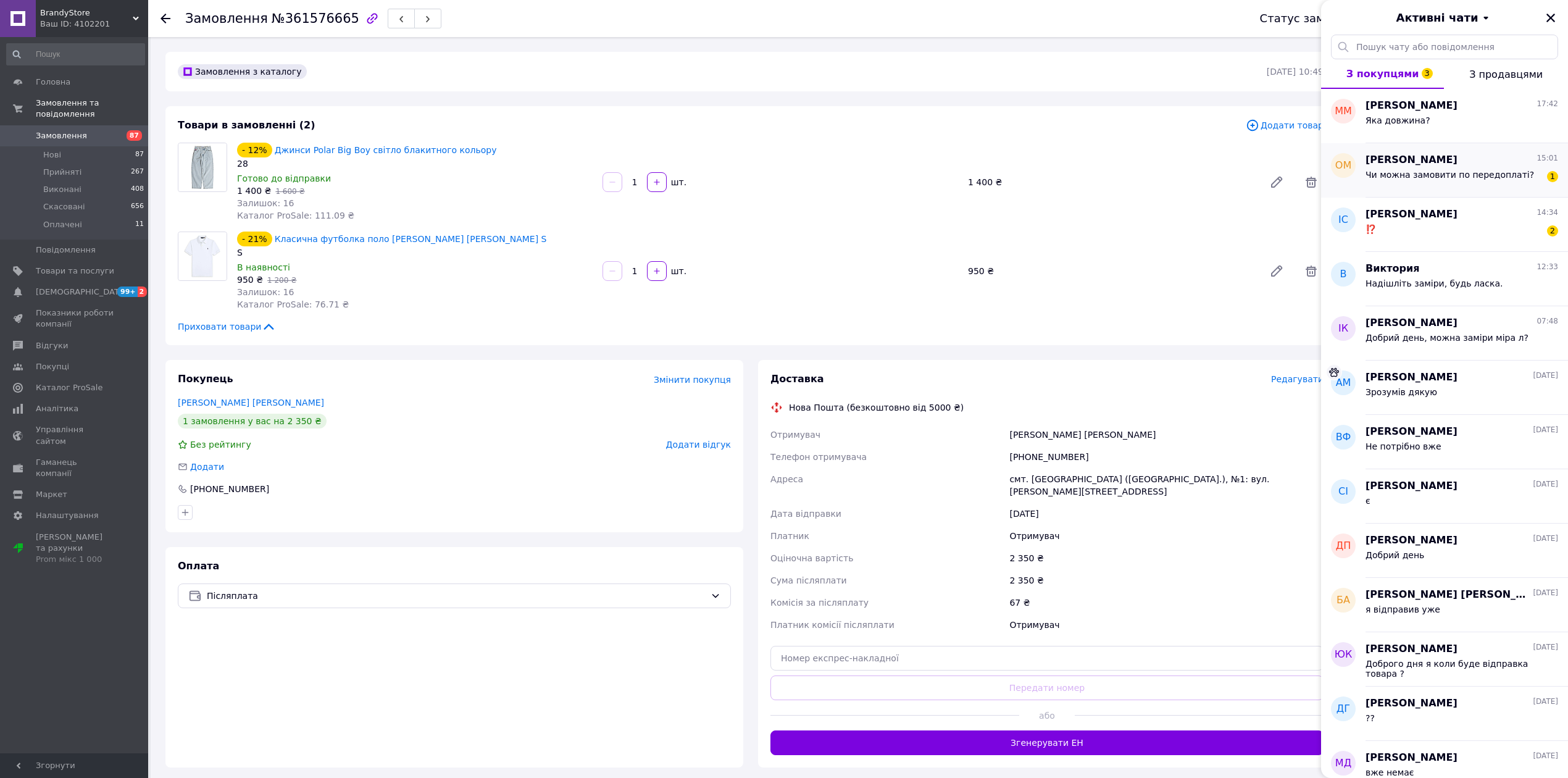
click at [1488, 159] on div "[PERSON_NAME] 15:01" at bounding box center [1462, 159] width 193 height 14
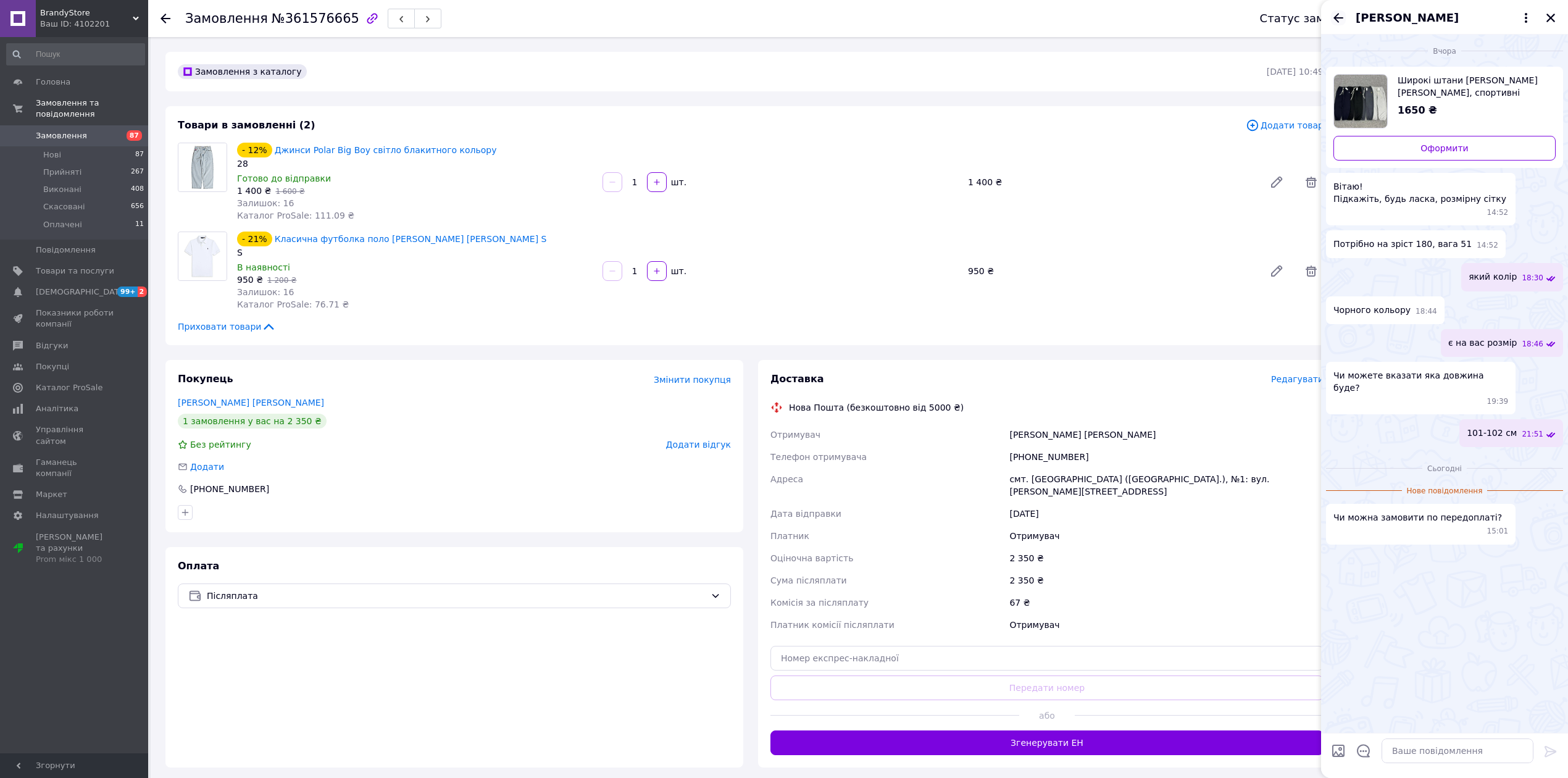
click at [1337, 16] on icon "Назад" at bounding box center [1338, 17] width 10 height 9
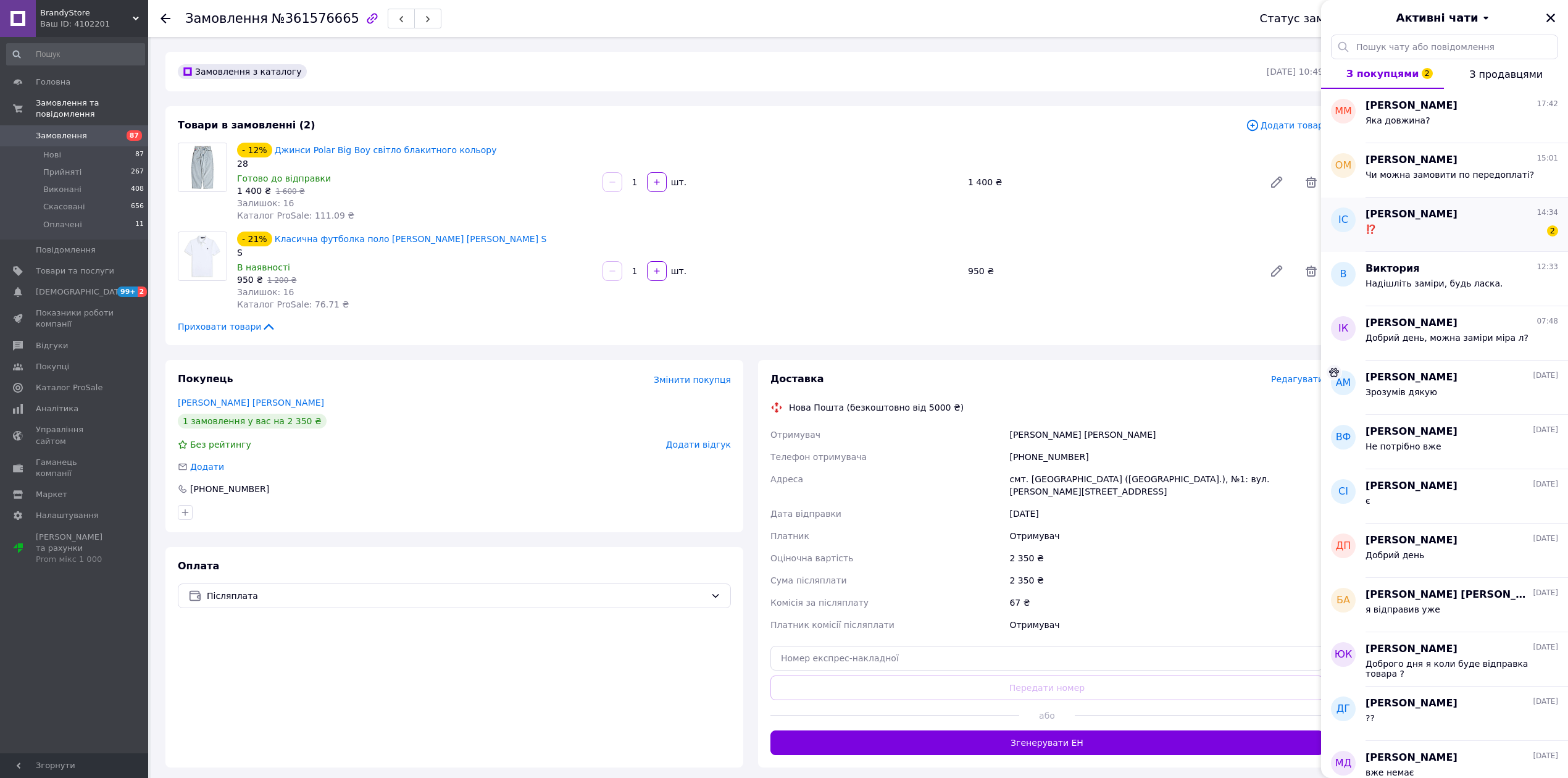
click at [1397, 197] on div "Ілона Середняк 14:34 ⁉️ 2" at bounding box center [1466, 224] width 202 height 54
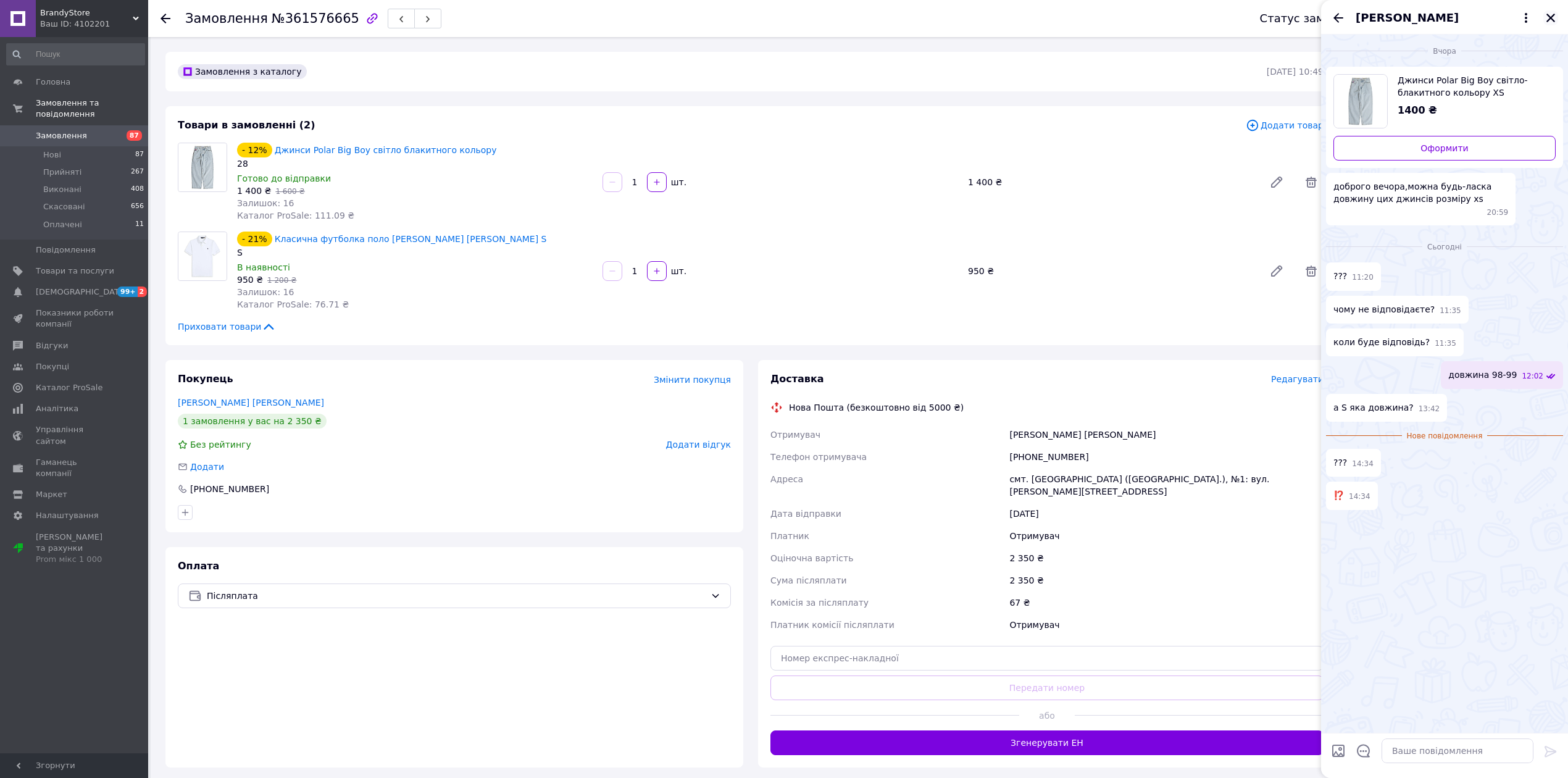
click at [1553, 16] on icon "Закрити" at bounding box center [1551, 18] width 9 height 9
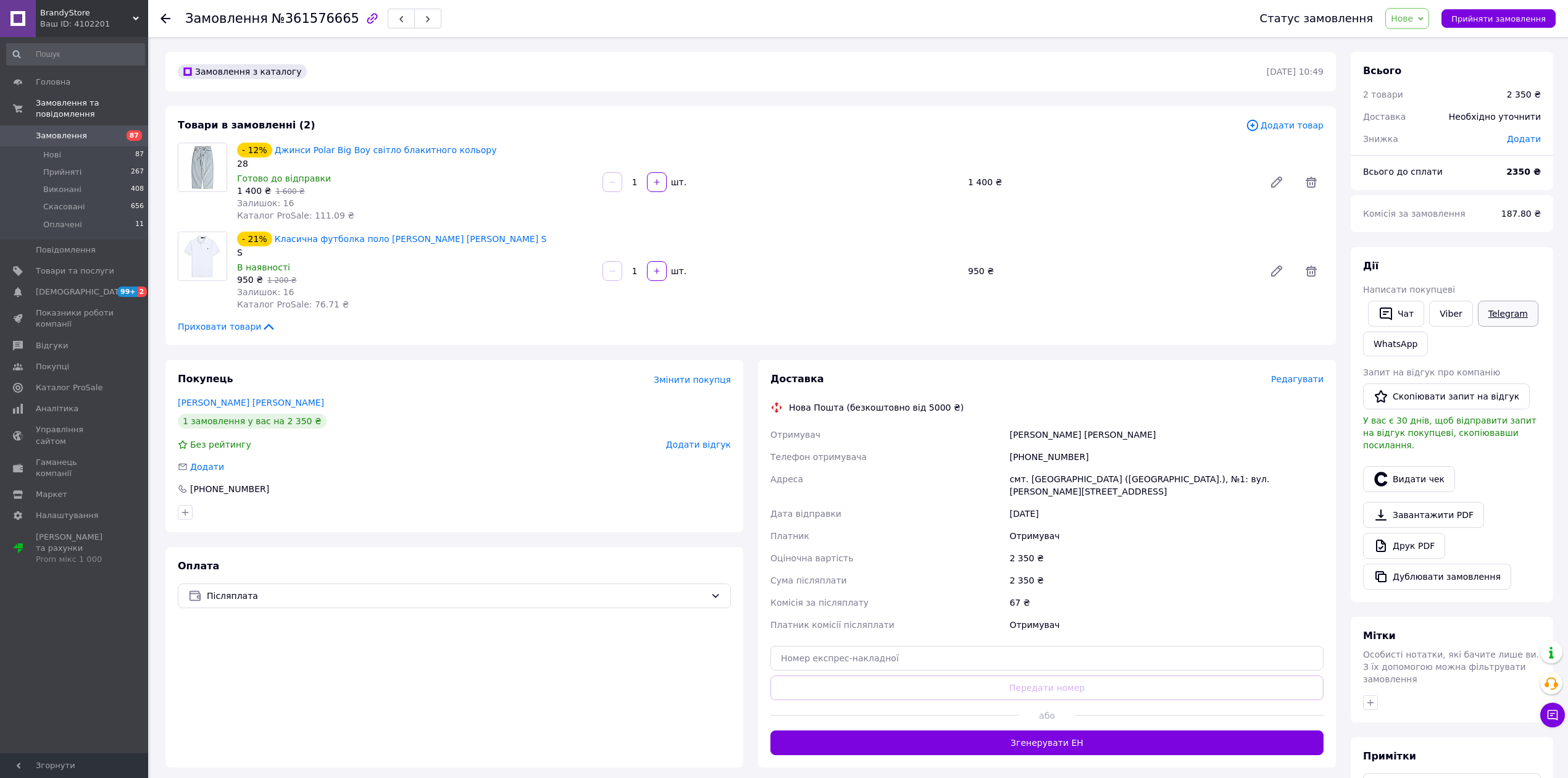
click at [1498, 308] on link "Telegram" at bounding box center [1509, 313] width 61 height 26
click at [1507, 311] on link "Telegram" at bounding box center [1509, 313] width 61 height 26
click at [1495, 317] on link "Telegram" at bounding box center [1509, 313] width 61 height 26
click at [231, 399] on link "[PERSON_NAME] [PERSON_NAME]" at bounding box center [251, 402] width 146 height 10
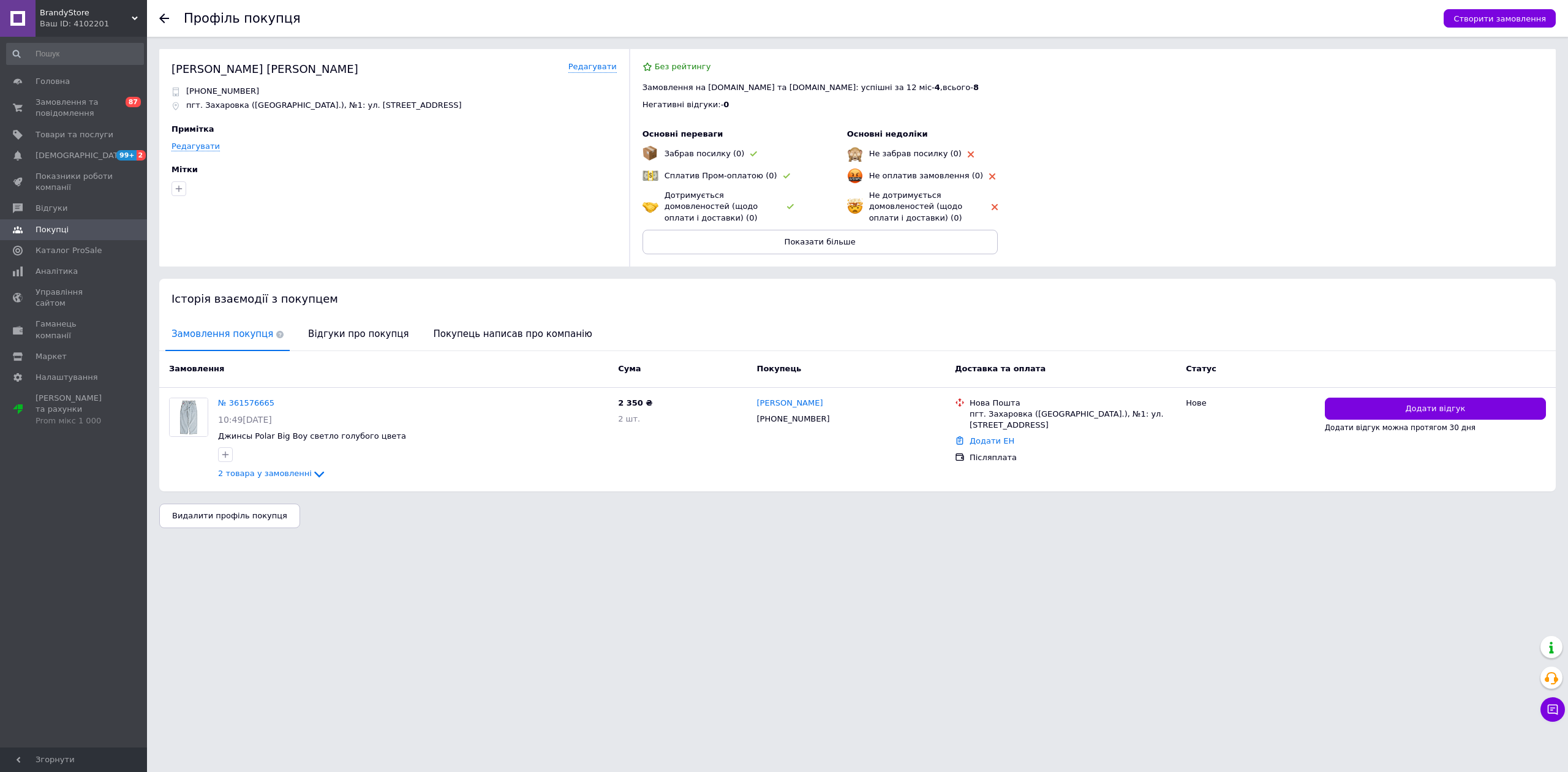
click at [165, 22] on icon at bounding box center [163, 18] width 10 height 10
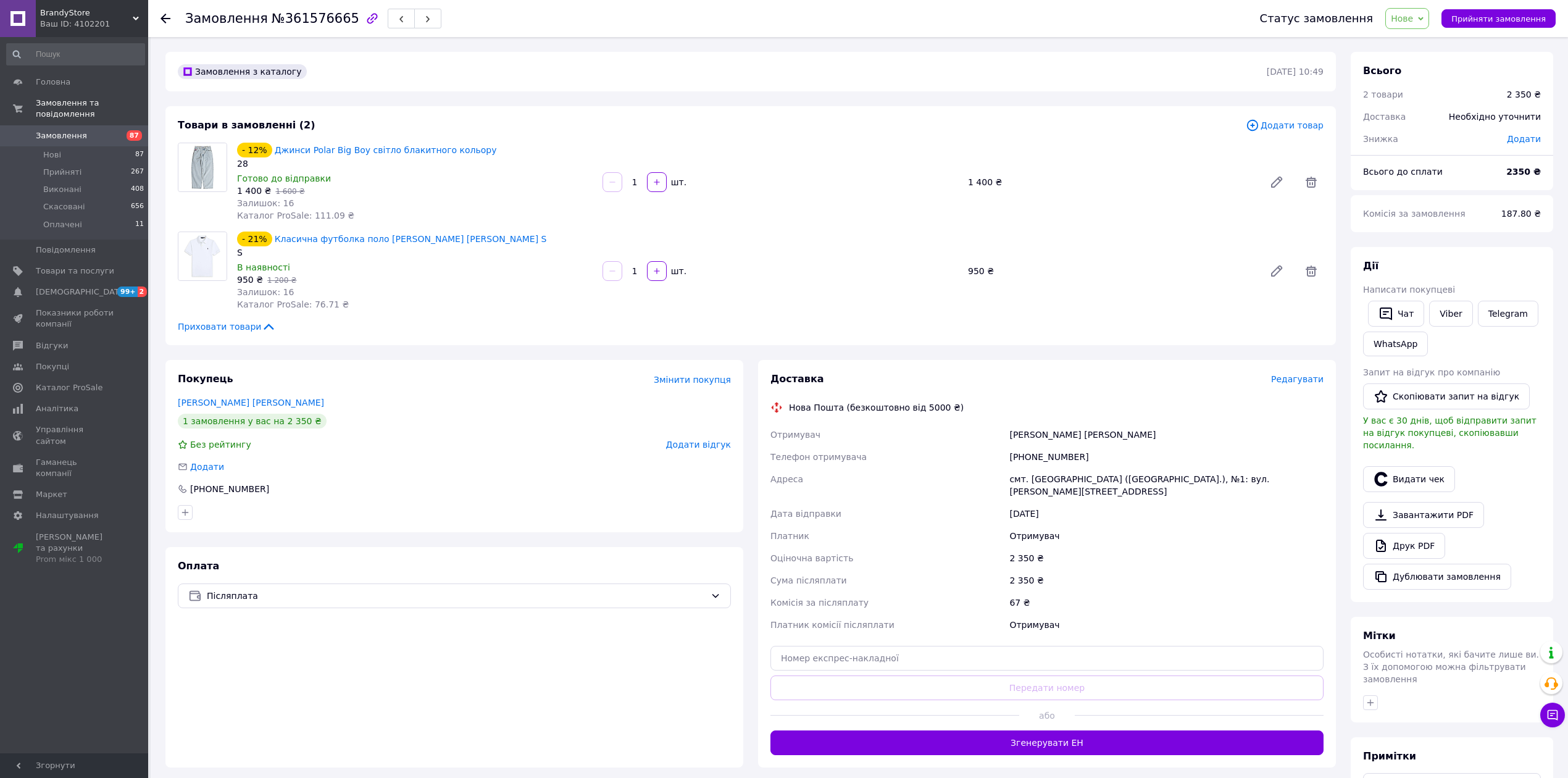
click at [163, 22] on icon at bounding box center [165, 18] width 10 height 10
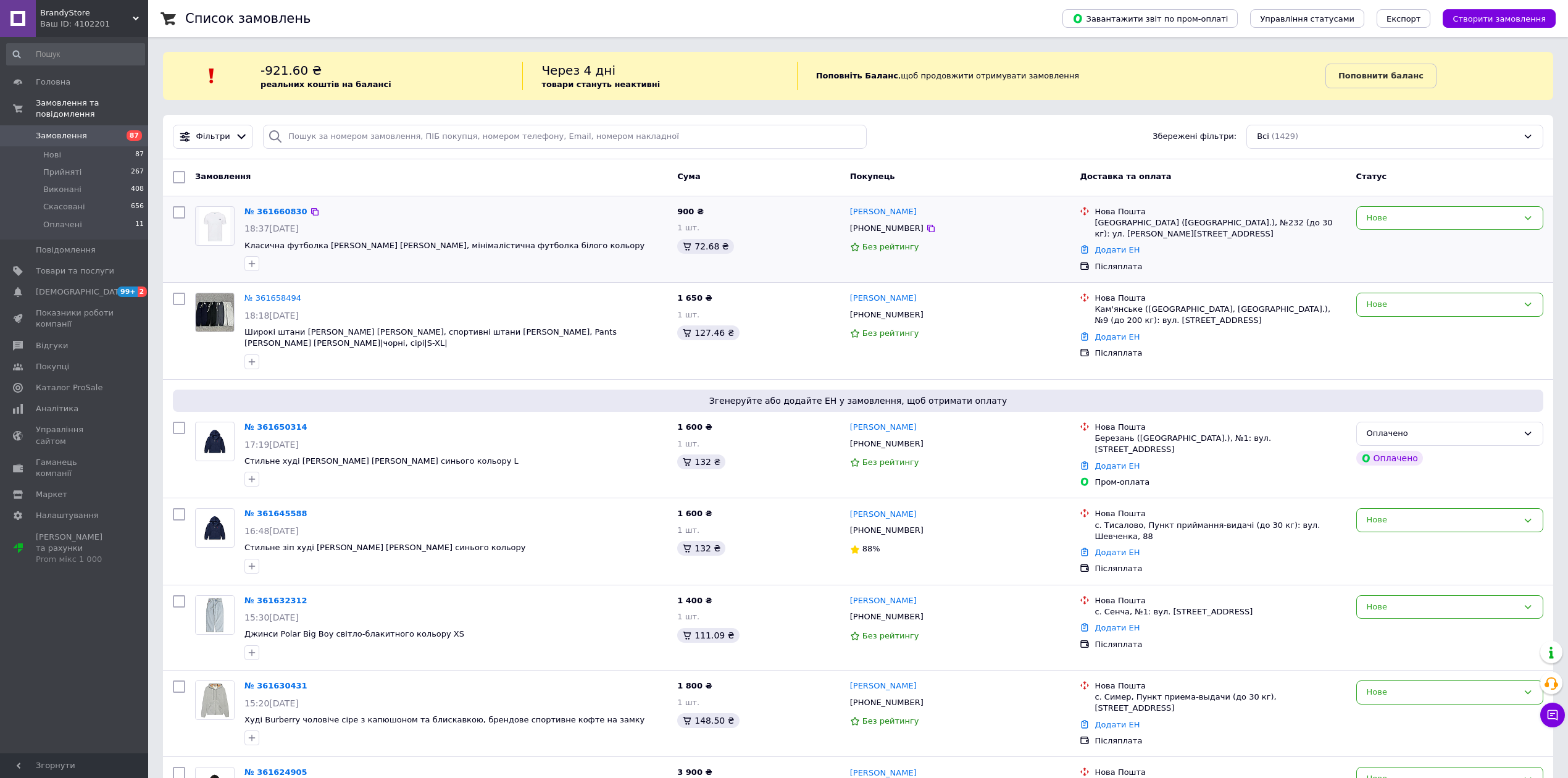
click at [267, 218] on div "№ 361660830" at bounding box center [276, 211] width 65 height 14
click at [267, 211] on link "№ 361660830" at bounding box center [276, 211] width 63 height 9
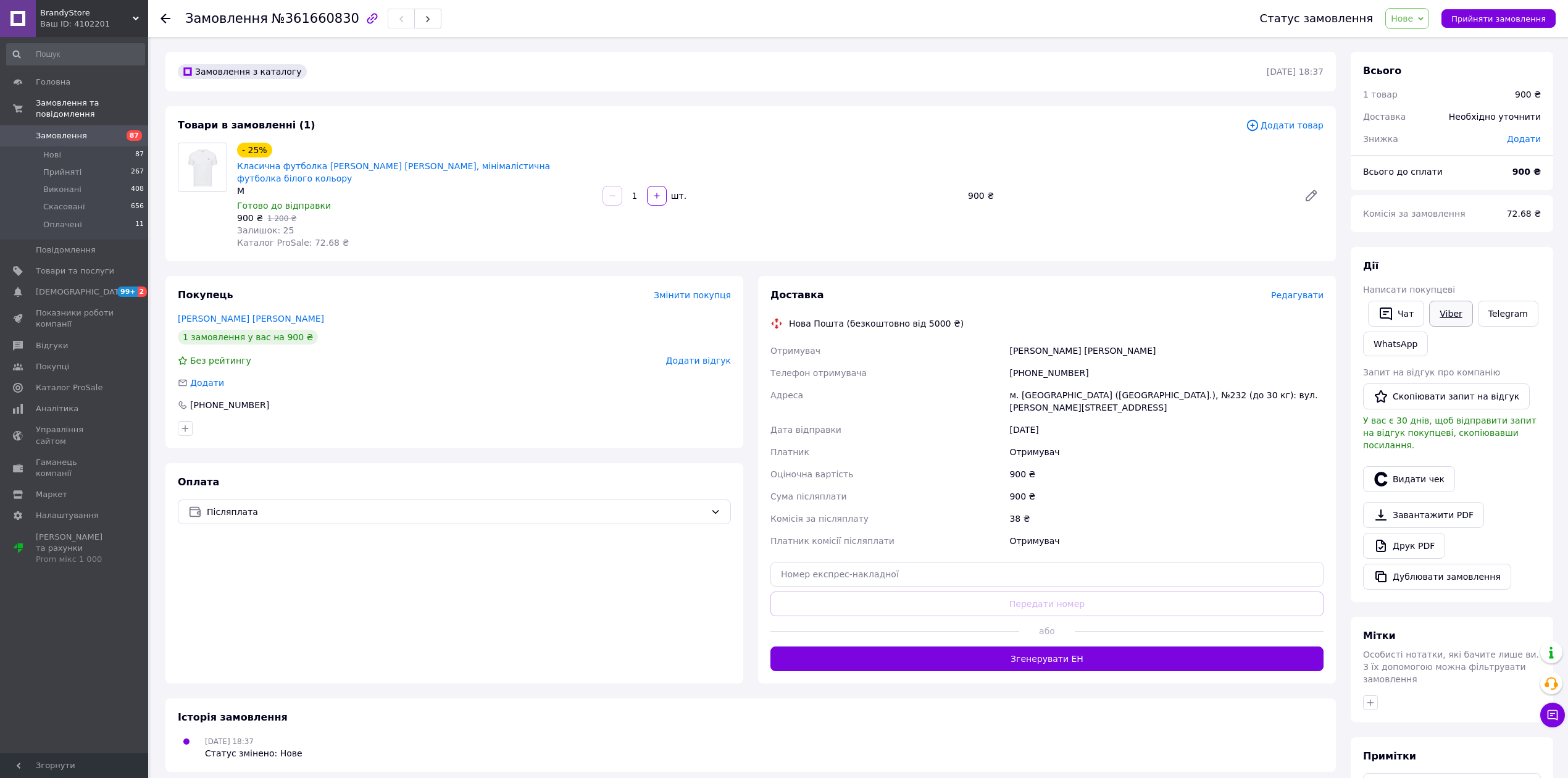
click at [1467, 308] on link "Viber" at bounding box center [1451, 313] width 43 height 26
click at [903, 145] on div "- 25% Класична футболка [PERSON_NAME] [PERSON_NAME], мінімалістична футболка бі…" at bounding box center [780, 196] width 1096 height 111
click at [1435, 309] on link "Viber" at bounding box center [1451, 313] width 43 height 26
click at [1441, 317] on link "Viber" at bounding box center [1451, 313] width 43 height 26
click at [917, 79] on div "Замовлення з каталогу" at bounding box center [721, 71] width 1092 height 20
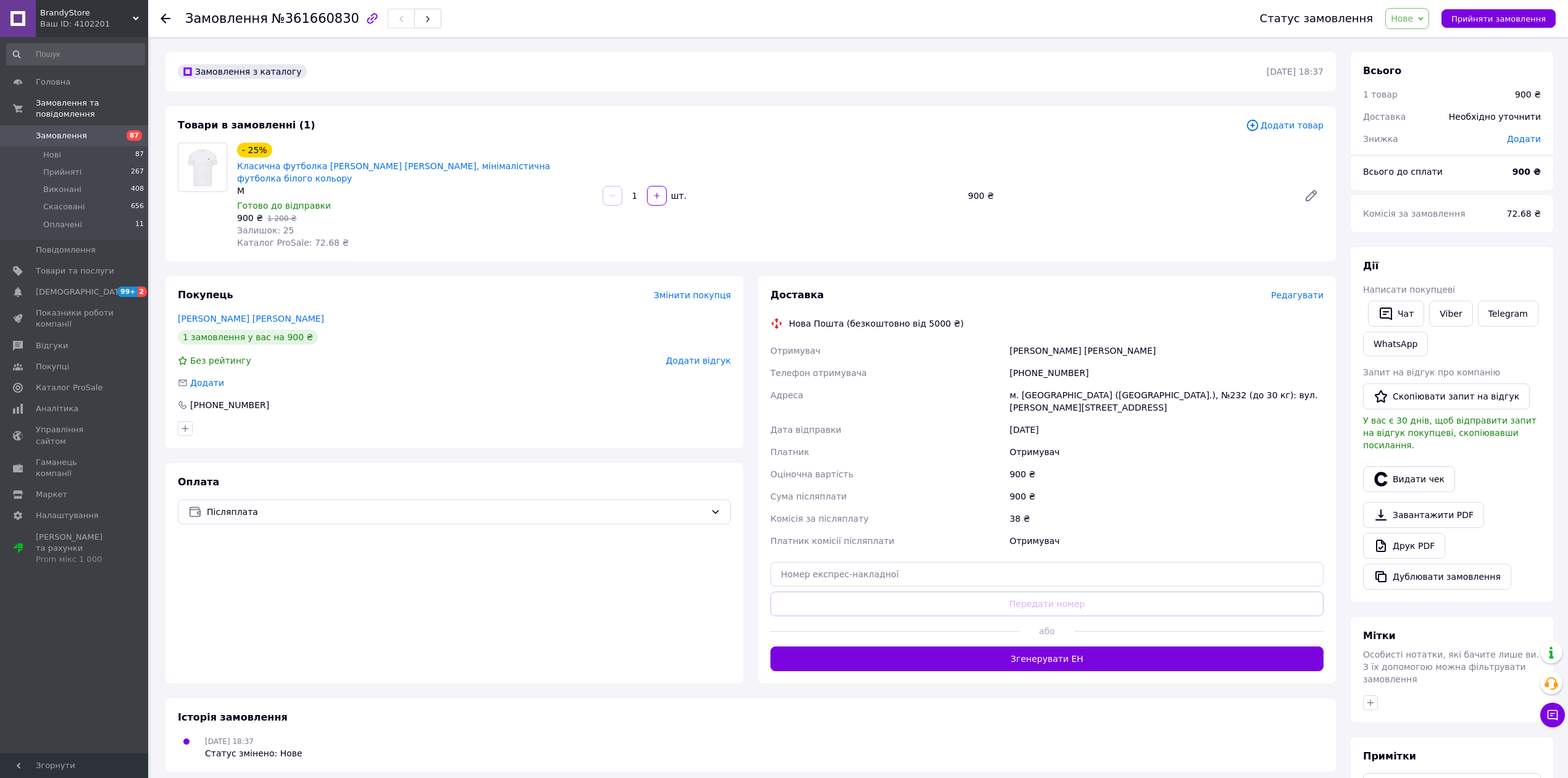
click at [152, 16] on div "Замовлення №361660830 Статус замовлення [GEOGRAPHIC_DATA] Скасовано Оплачено Пр…" at bounding box center [858, 19] width 1420 height 37
click at [159, 17] on div "Замовлення №361660830 Статус замовлення [GEOGRAPHIC_DATA] Скасовано Оплачено Пр…" at bounding box center [858, 19] width 1420 height 37
click at [157, 17] on div "Замовлення №361660830 Статус замовлення [GEOGRAPHIC_DATA] Скасовано Оплачено Пр…" at bounding box center [858, 19] width 1420 height 37
click at [169, 20] on icon at bounding box center [165, 18] width 10 height 10
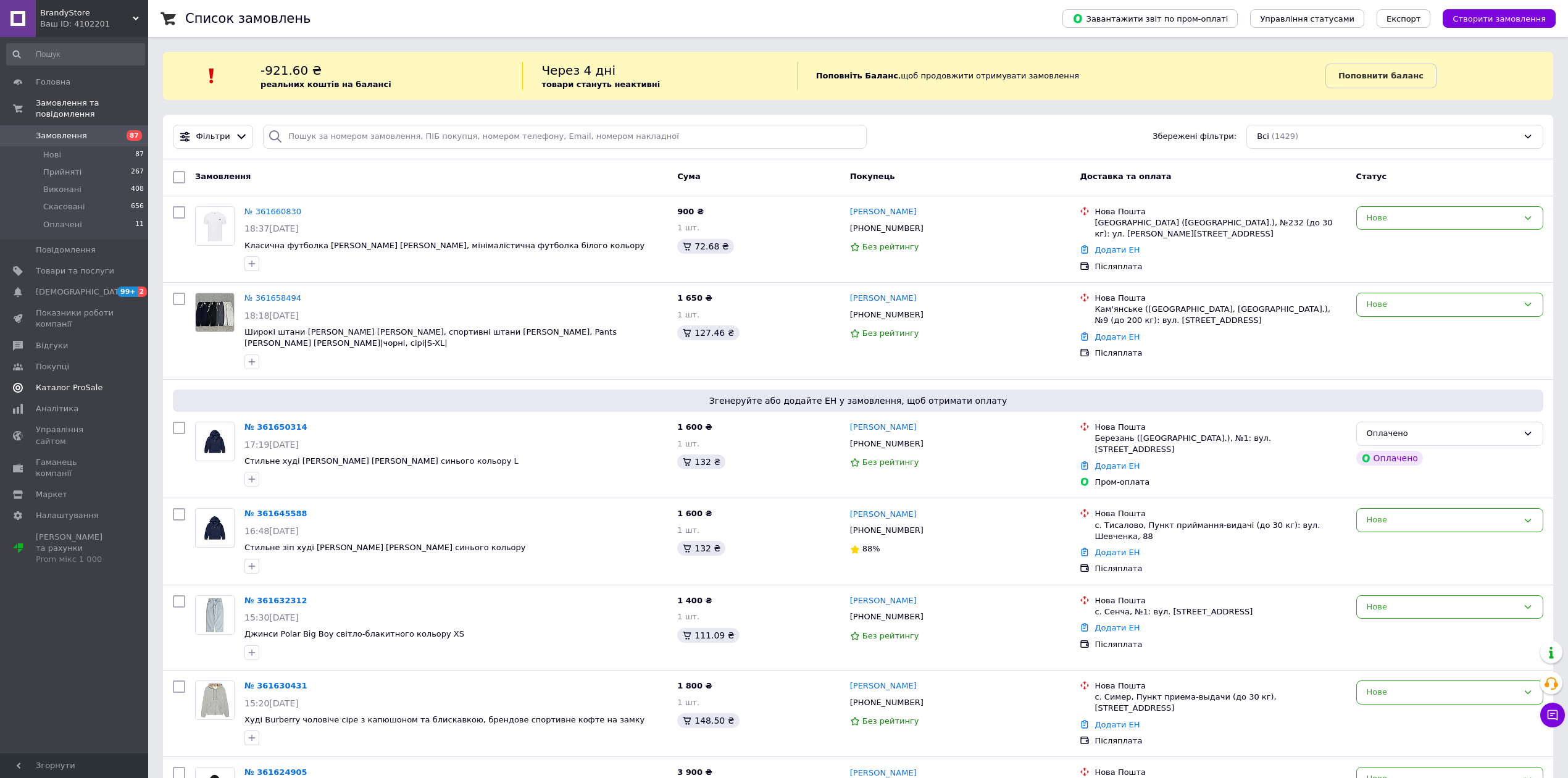
click at [76, 382] on span "Каталог ProSale" at bounding box center [69, 387] width 67 height 11
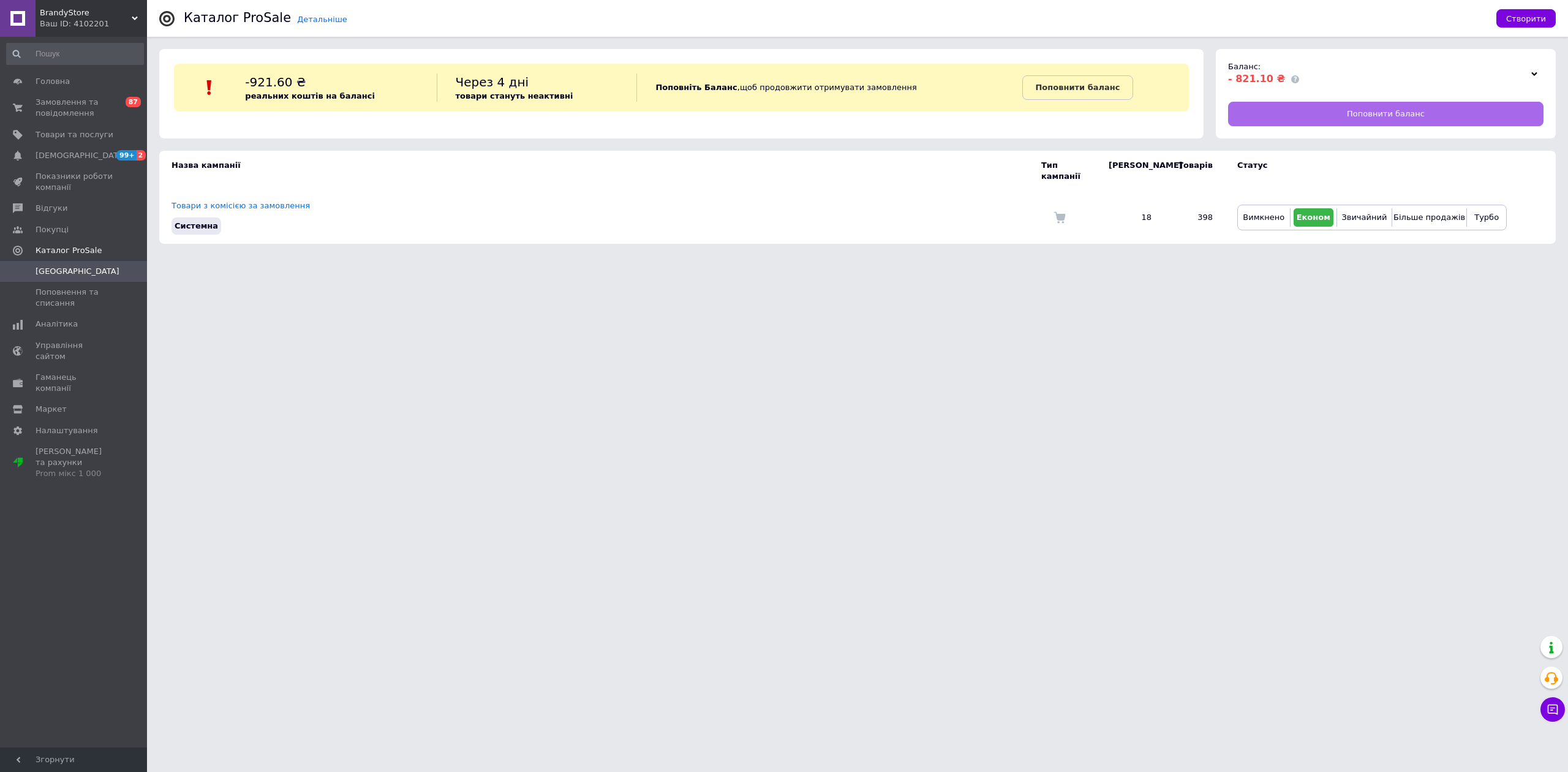
click at [1309, 116] on link "Поповнити баланс" at bounding box center [1386, 113] width 316 height 24
